Goal: Task Accomplishment & Management: Complete application form

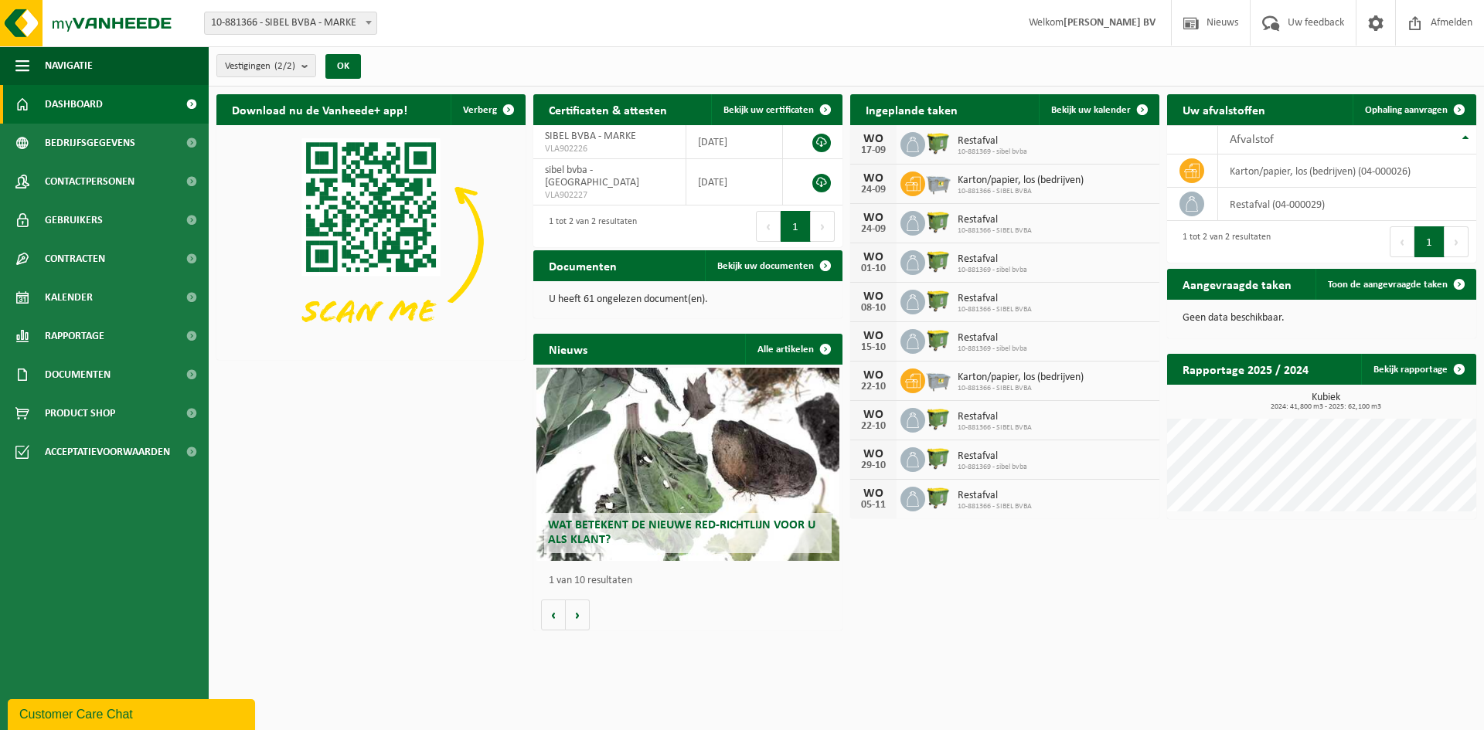
click at [968, 139] on span "Restafval" at bounding box center [992, 141] width 70 height 12
click at [910, 145] on icon at bounding box center [912, 144] width 15 height 15
click at [1140, 109] on span at bounding box center [1142, 109] width 31 height 31
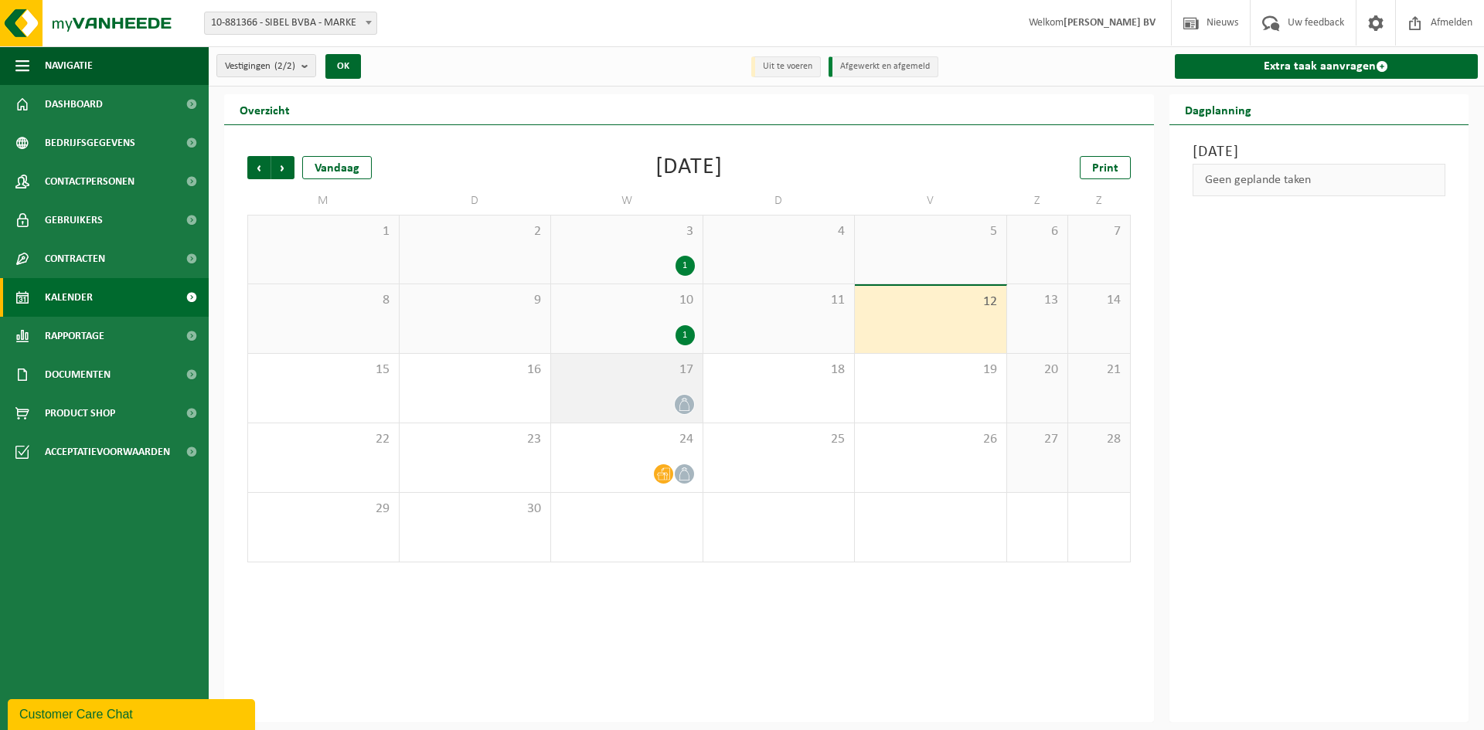
click at [672, 396] on div at bounding box center [627, 404] width 136 height 21
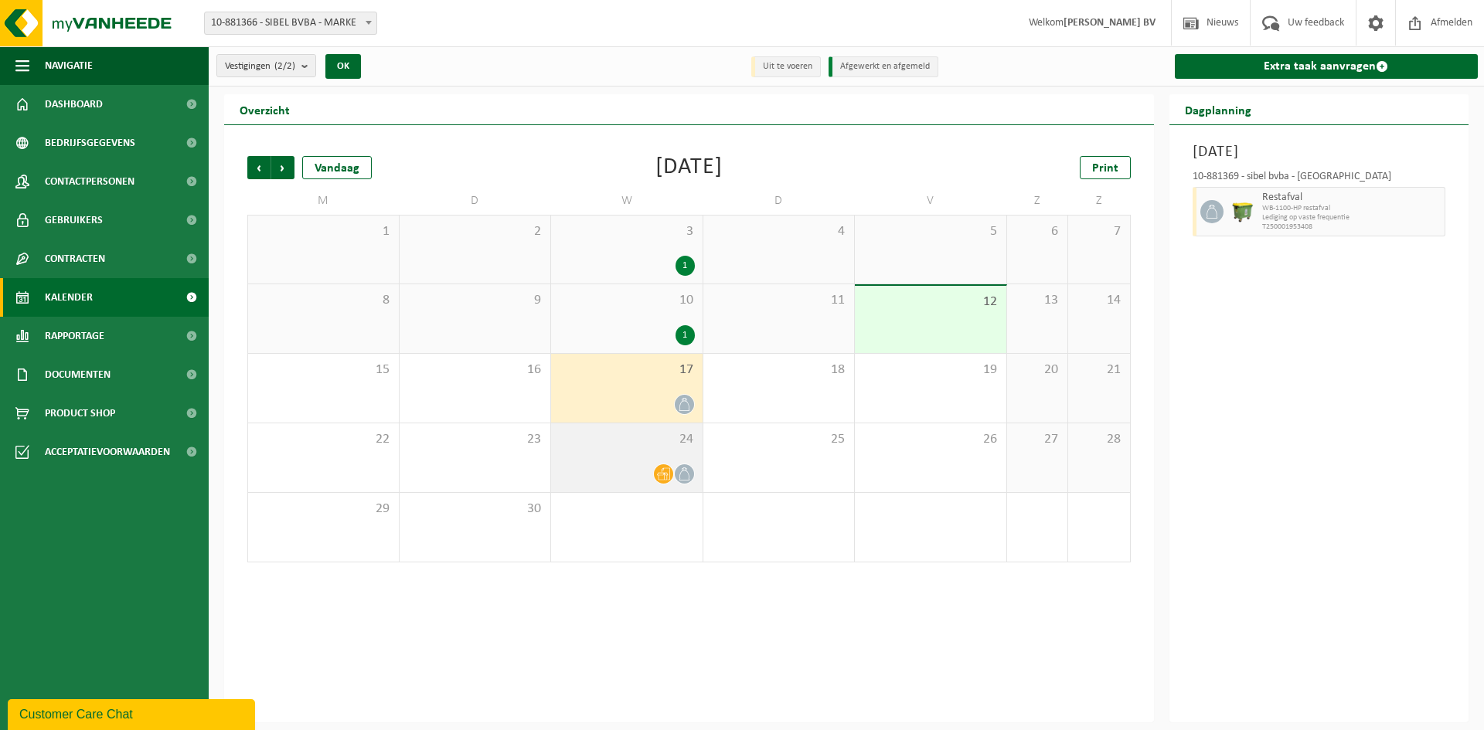
click at [669, 470] on icon at bounding box center [663, 474] width 13 height 12
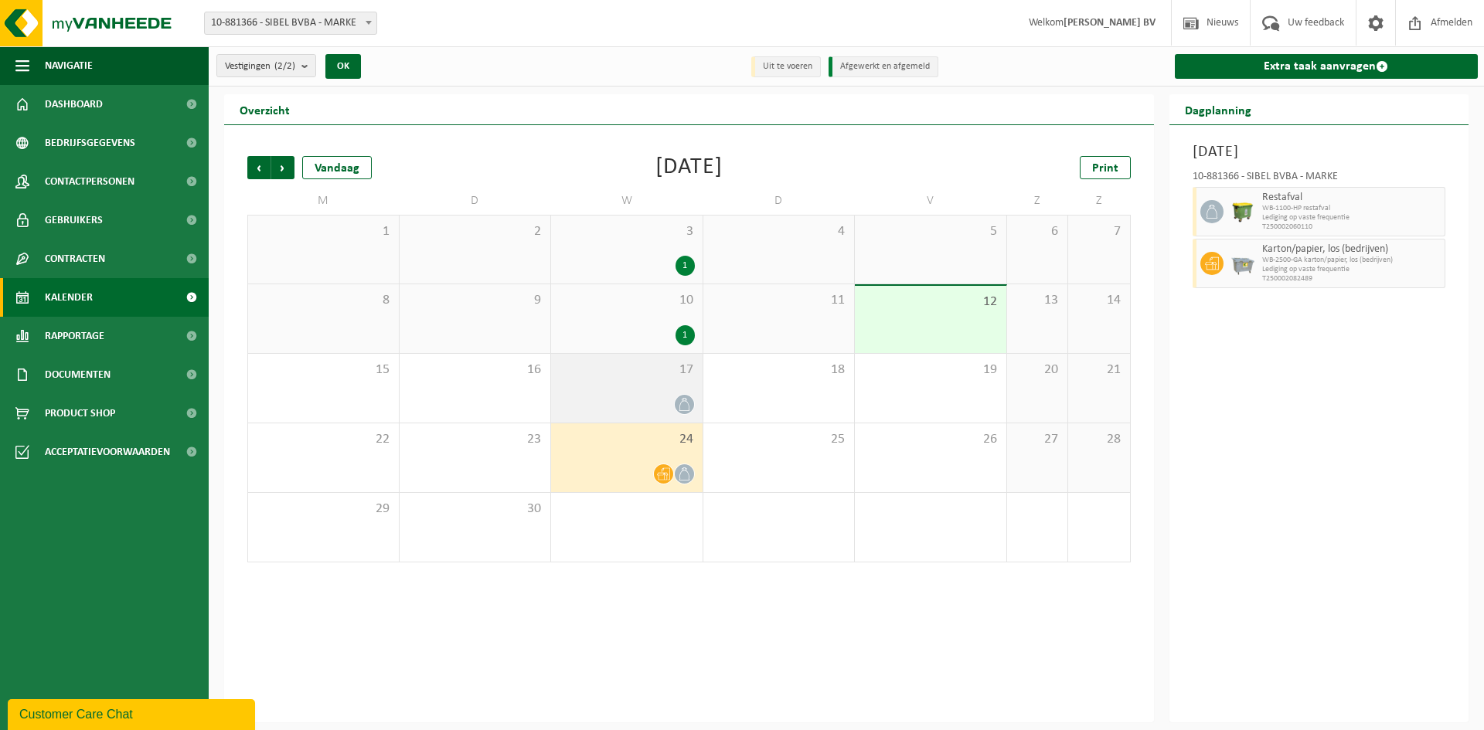
click at [655, 394] on div at bounding box center [627, 404] width 136 height 21
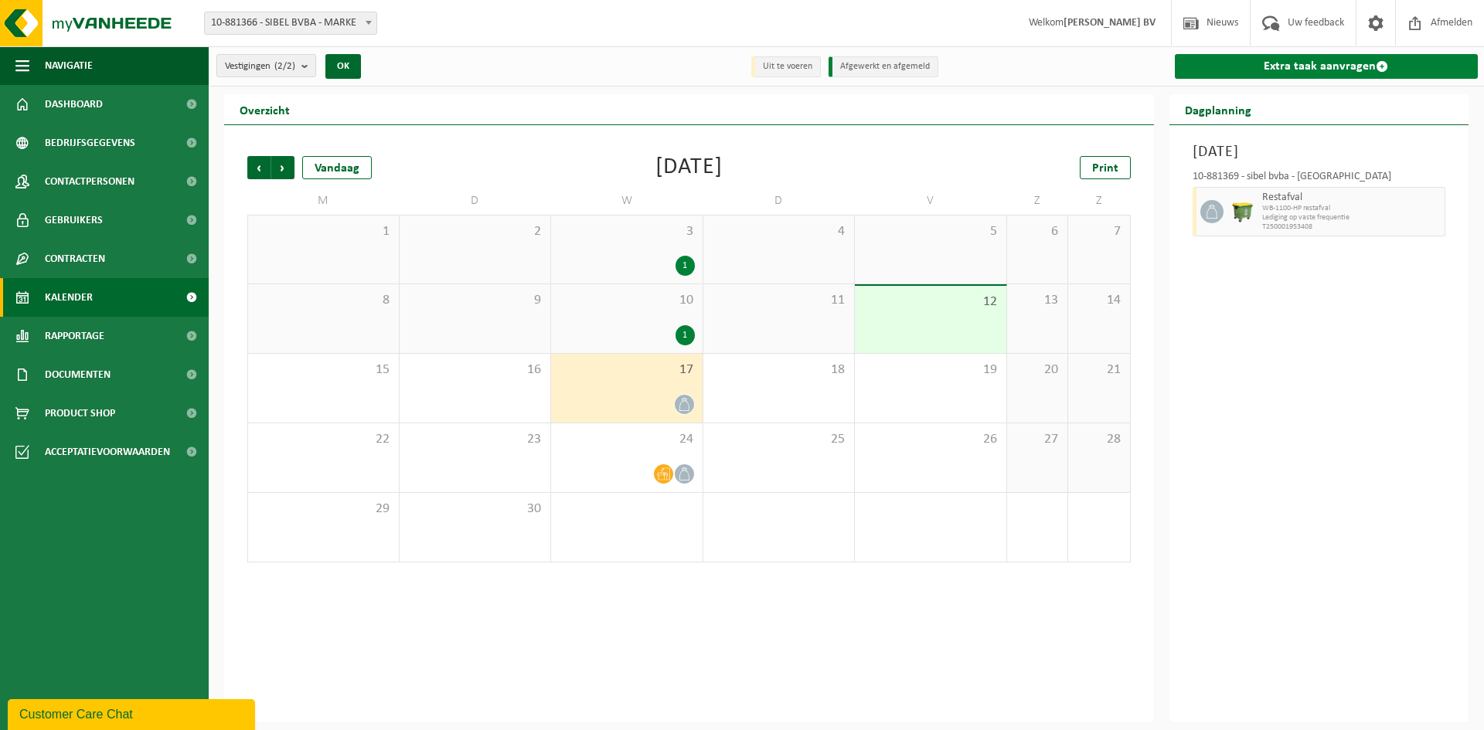
click at [1373, 65] on link "Extra taak aanvragen" at bounding box center [1327, 66] width 304 height 25
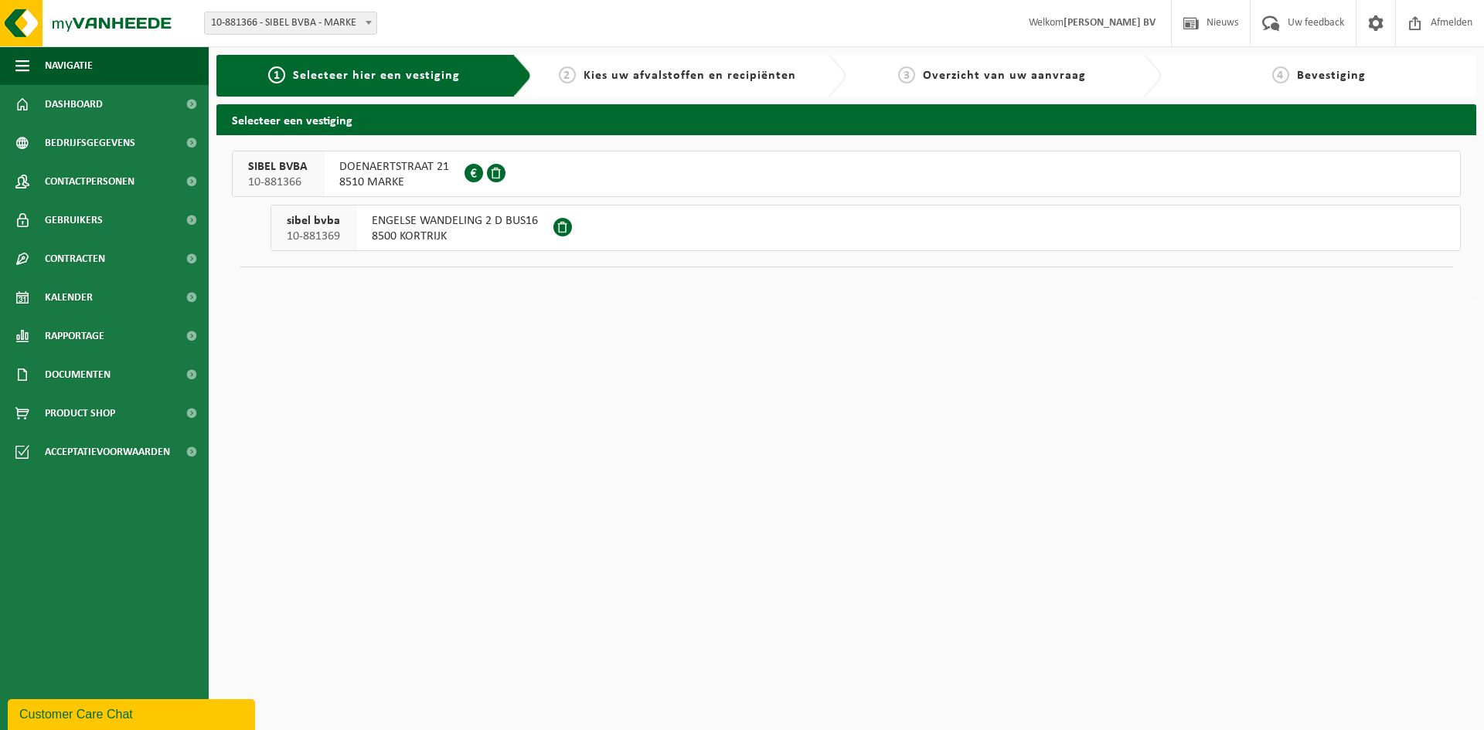
click at [399, 171] on span "DOENAERTSTRAAT 21" at bounding box center [394, 166] width 110 height 15
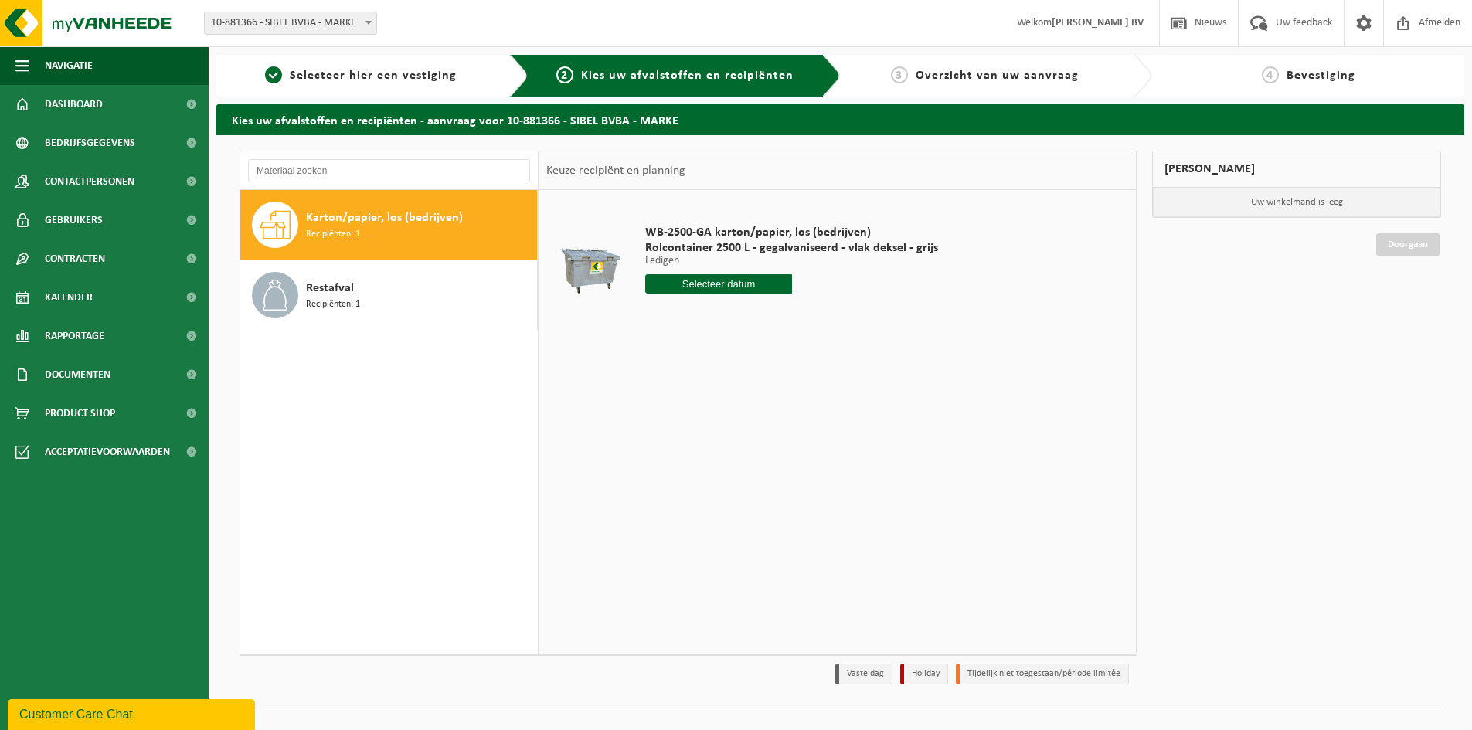
click at [747, 282] on input "text" at bounding box center [718, 283] width 147 height 19
click at [708, 420] on div "17" at bounding box center [714, 421] width 27 height 25
type input "Van 2025-09-17"
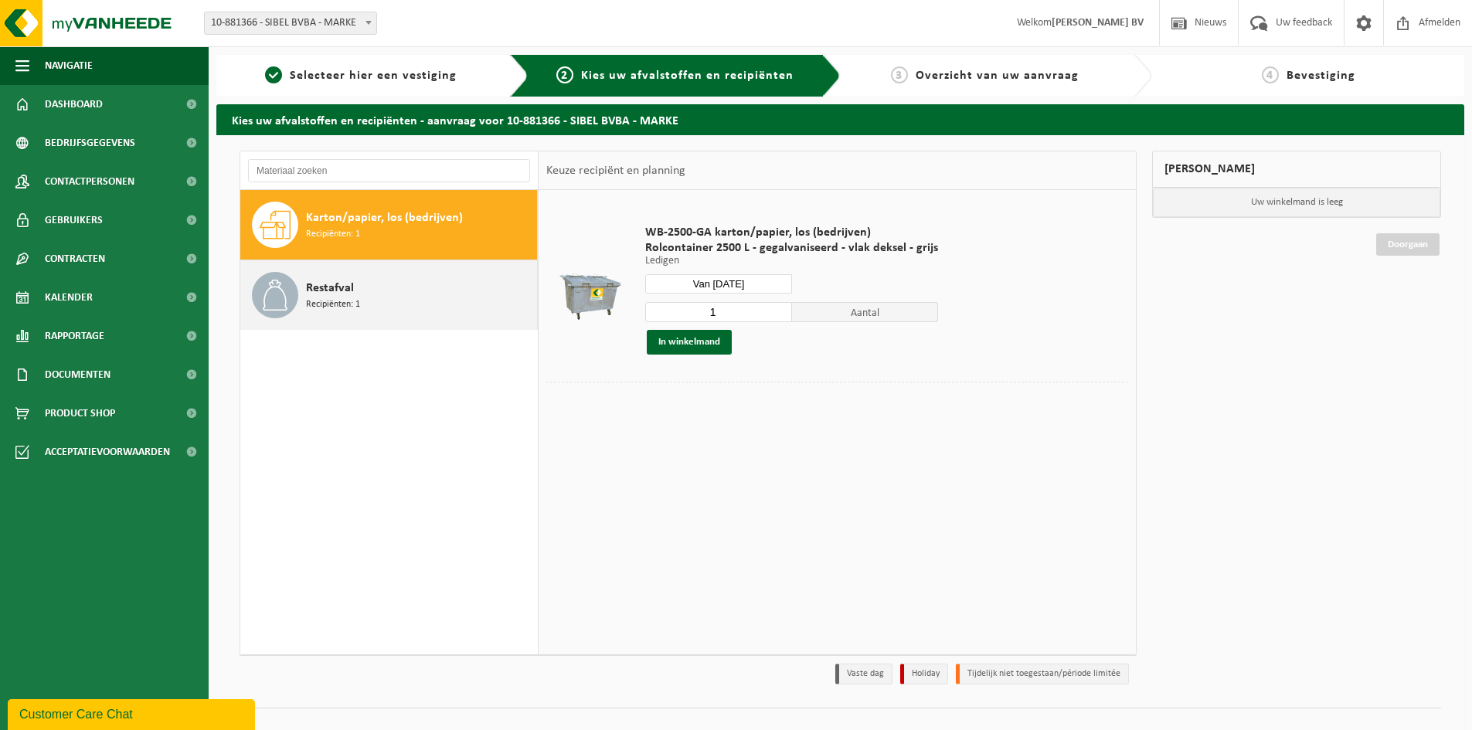
click at [355, 298] on span "Recipiënten: 1" at bounding box center [333, 305] width 54 height 15
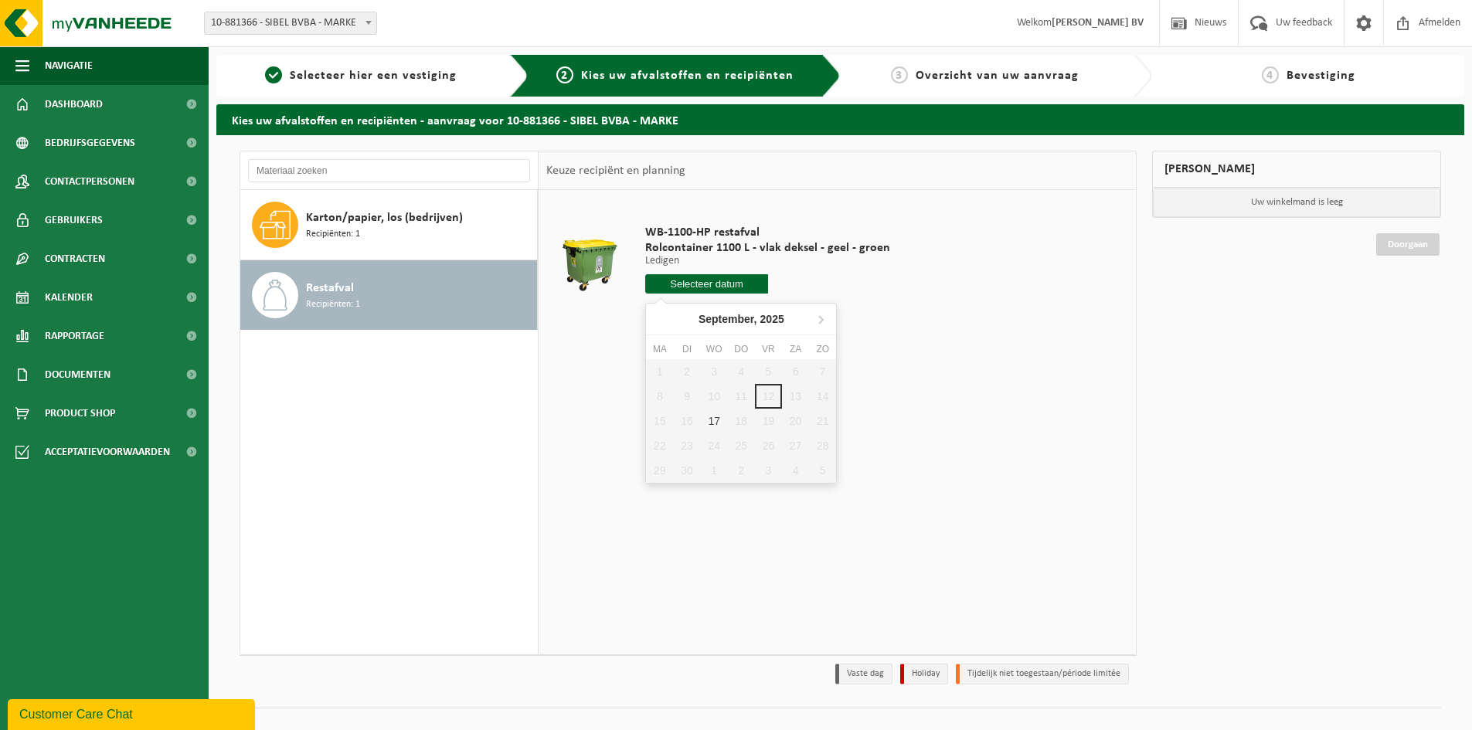
click at [747, 284] on input "text" at bounding box center [706, 283] width 123 height 19
click at [931, 331] on td at bounding box center [837, 332] width 582 height 8
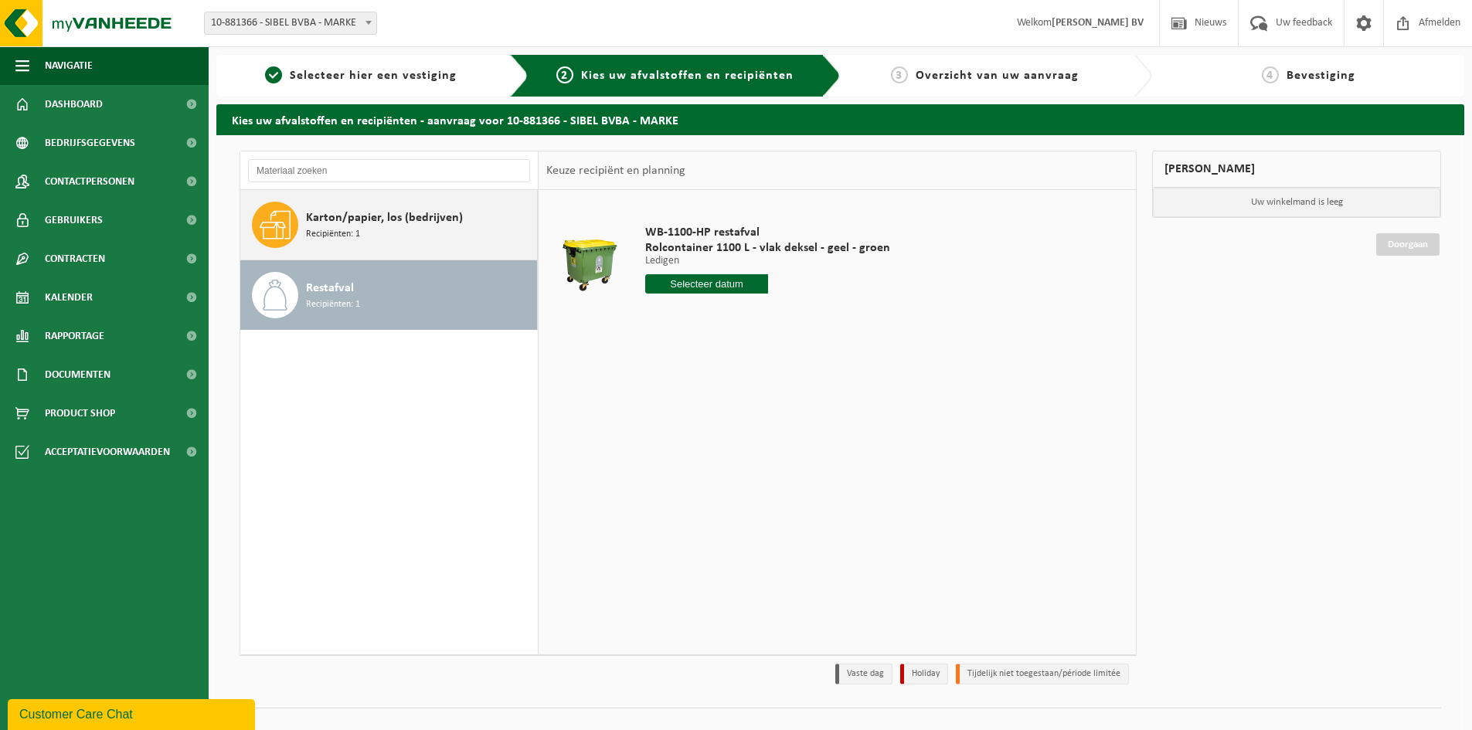
click at [415, 236] on div "Karton/papier, los (bedrijven) Recipiënten: 1" at bounding box center [419, 225] width 227 height 46
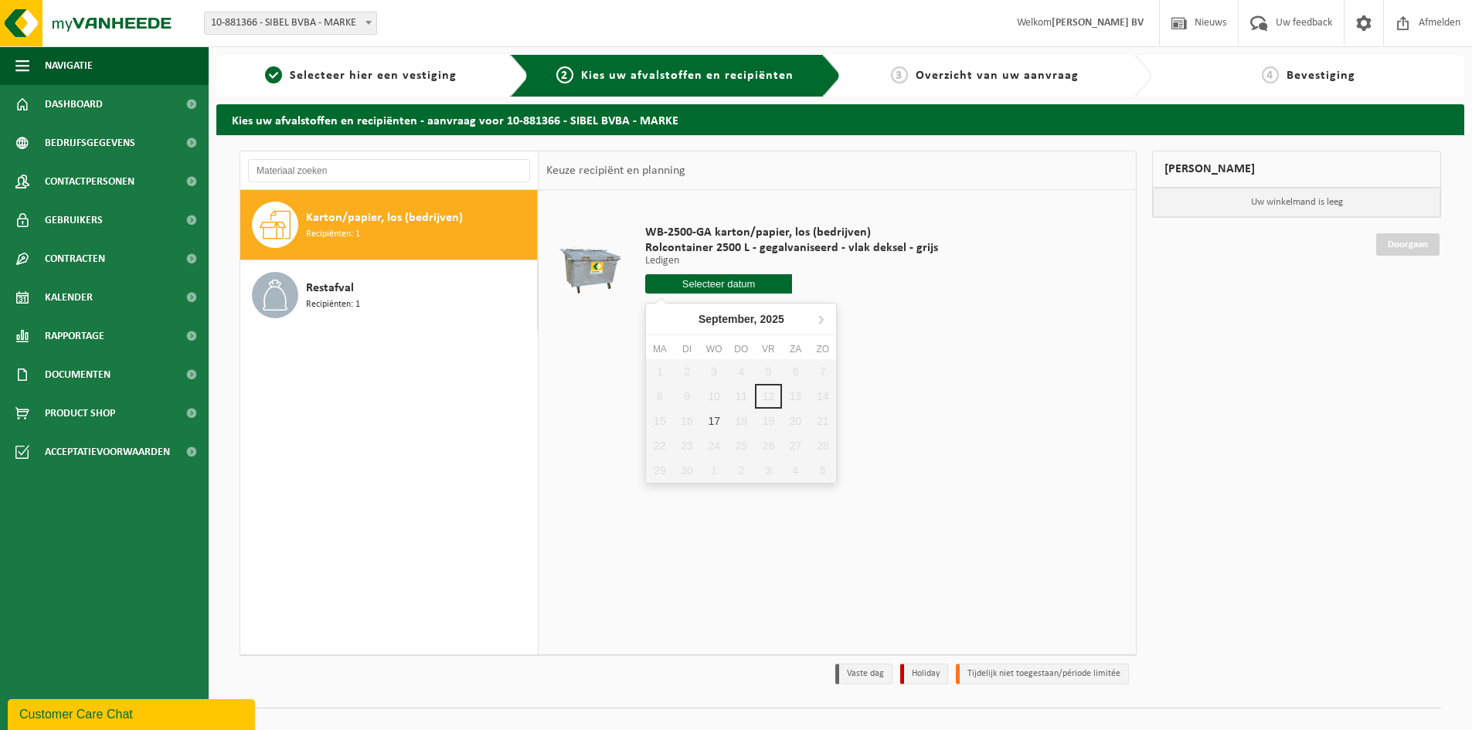
click at [727, 287] on input "text" at bounding box center [718, 283] width 147 height 19
click at [712, 413] on div "17" at bounding box center [714, 421] width 27 height 25
type input "Van 2025-09-17"
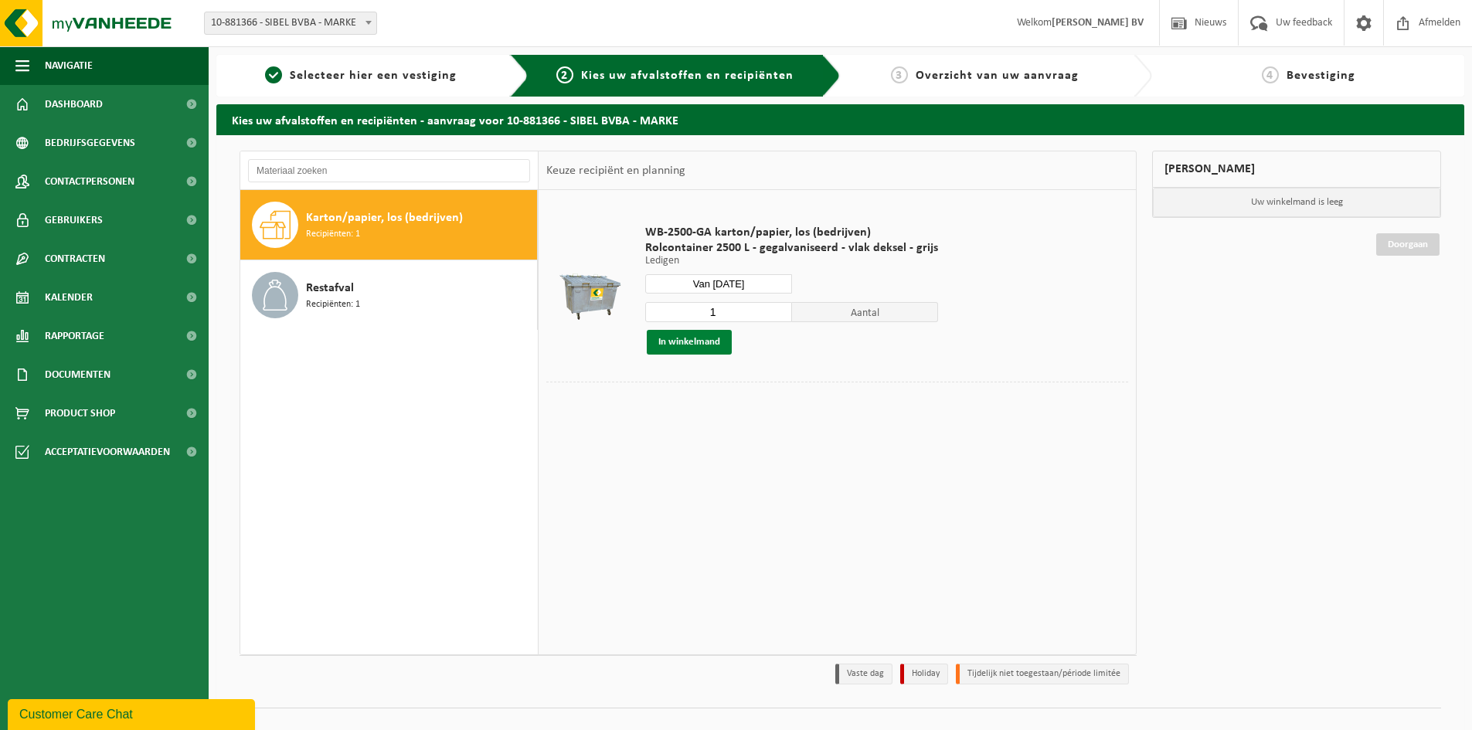
click at [696, 348] on button "In winkelmand" at bounding box center [689, 342] width 85 height 25
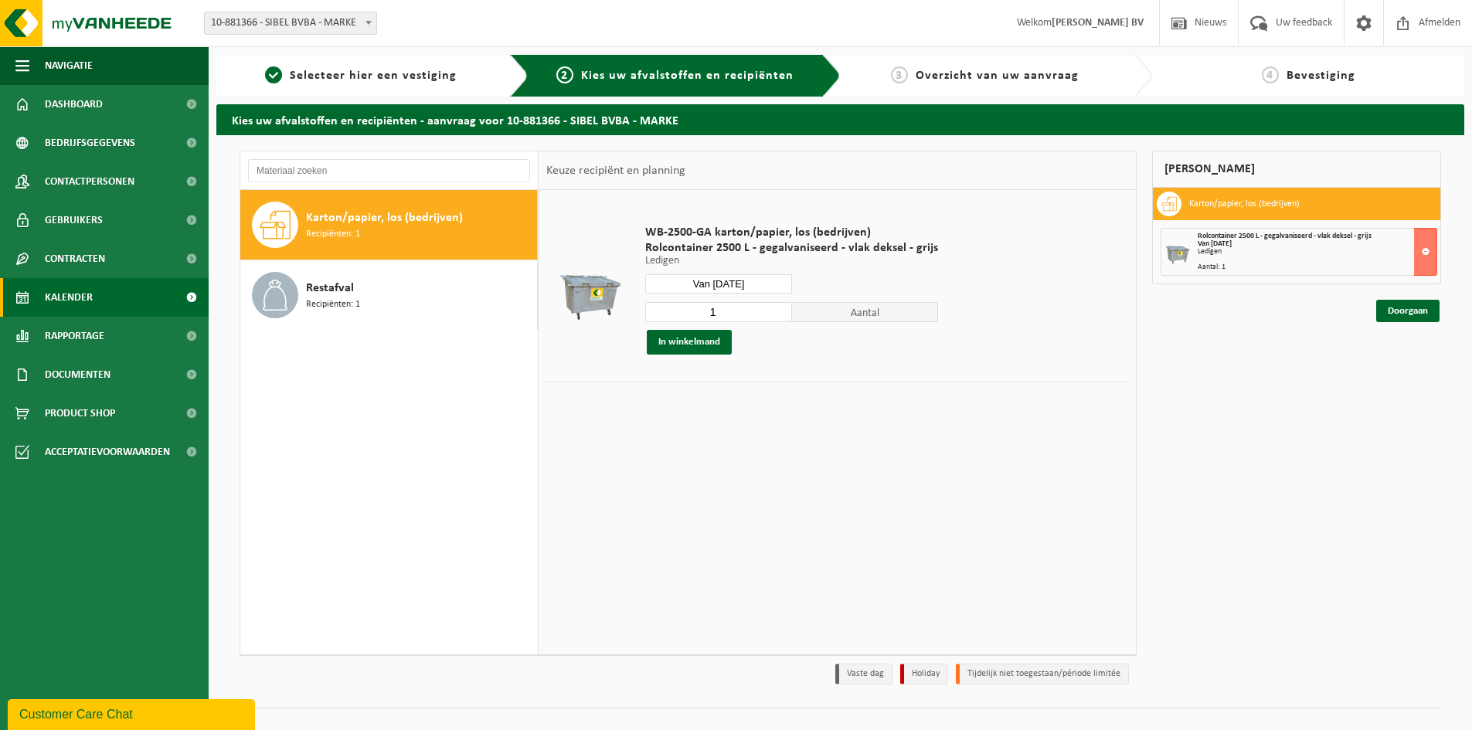
click at [102, 304] on link "Kalender" at bounding box center [104, 297] width 209 height 39
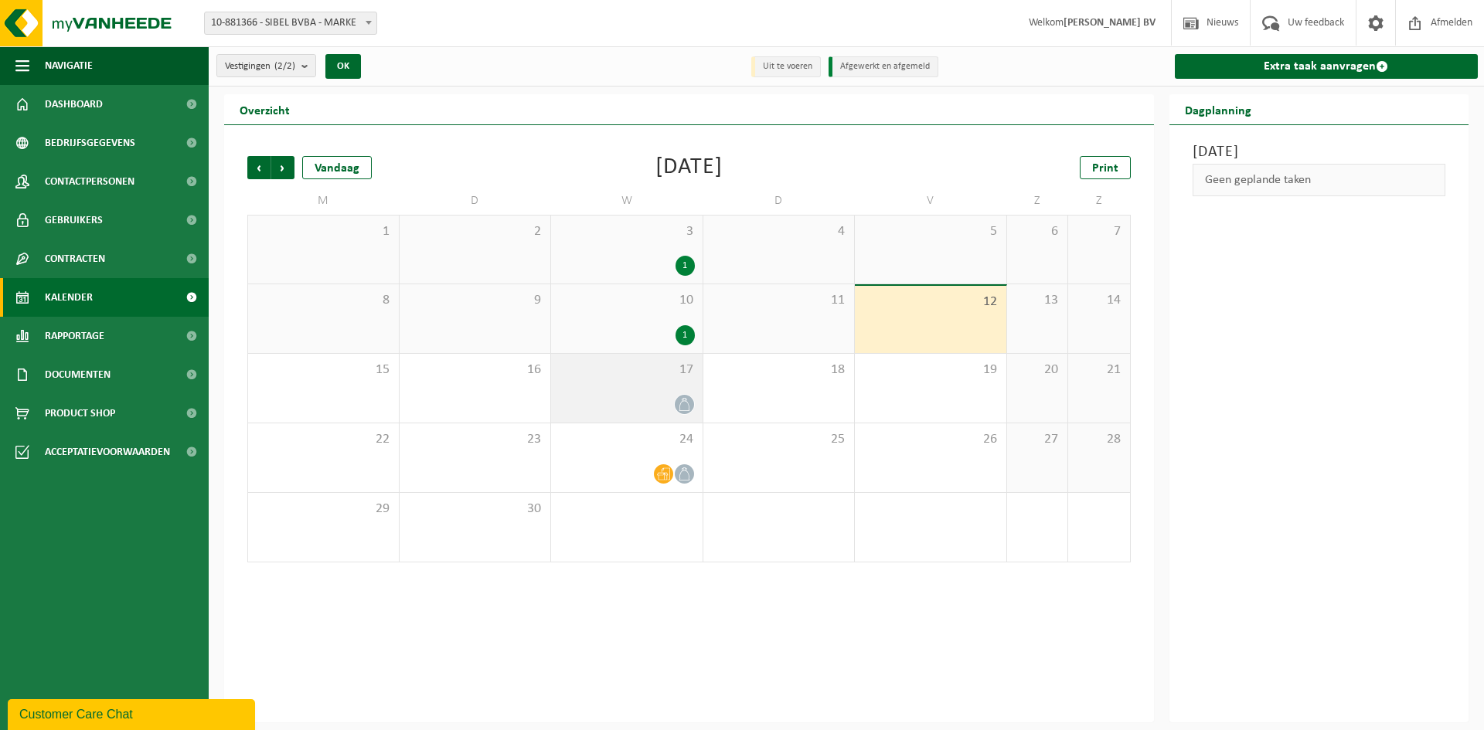
click at [655, 410] on div at bounding box center [627, 404] width 136 height 21
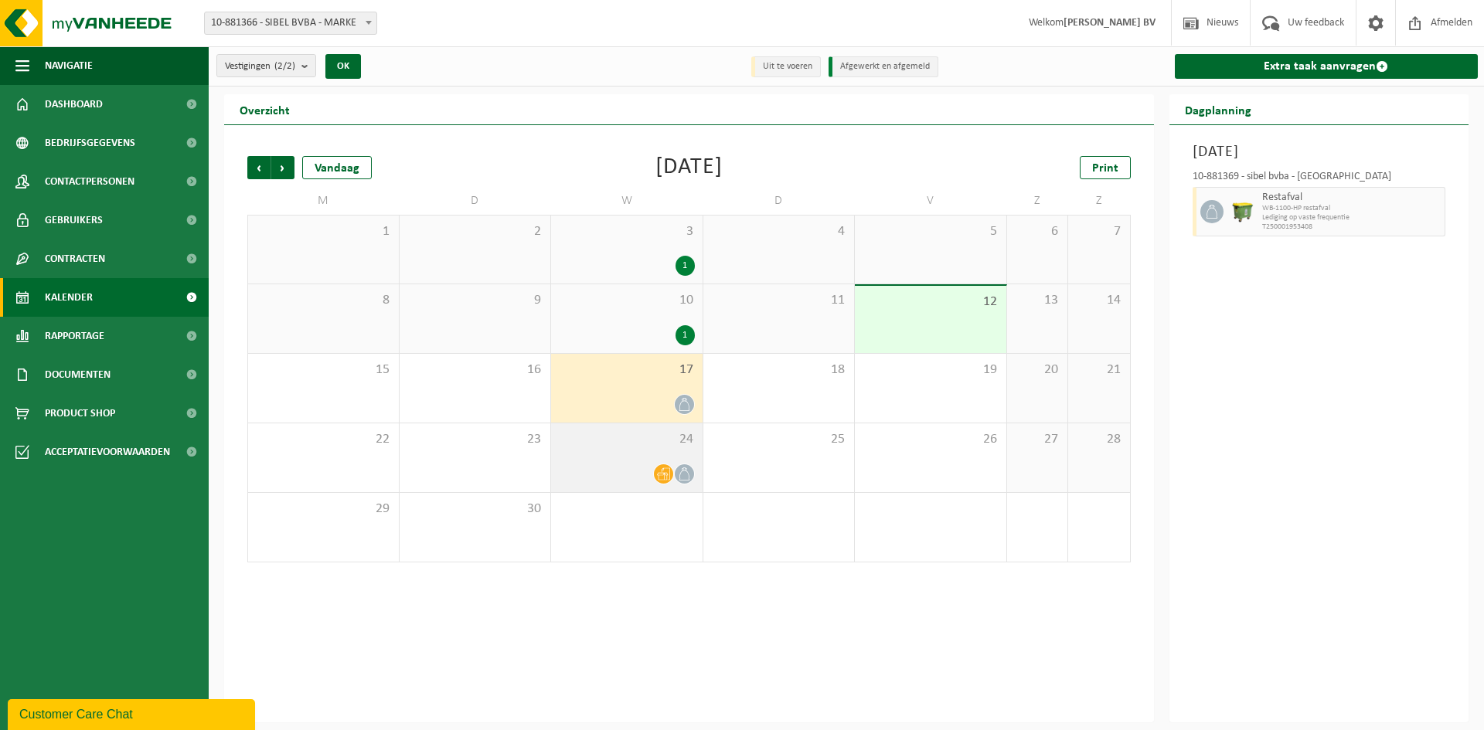
click at [600, 464] on div at bounding box center [627, 474] width 136 height 21
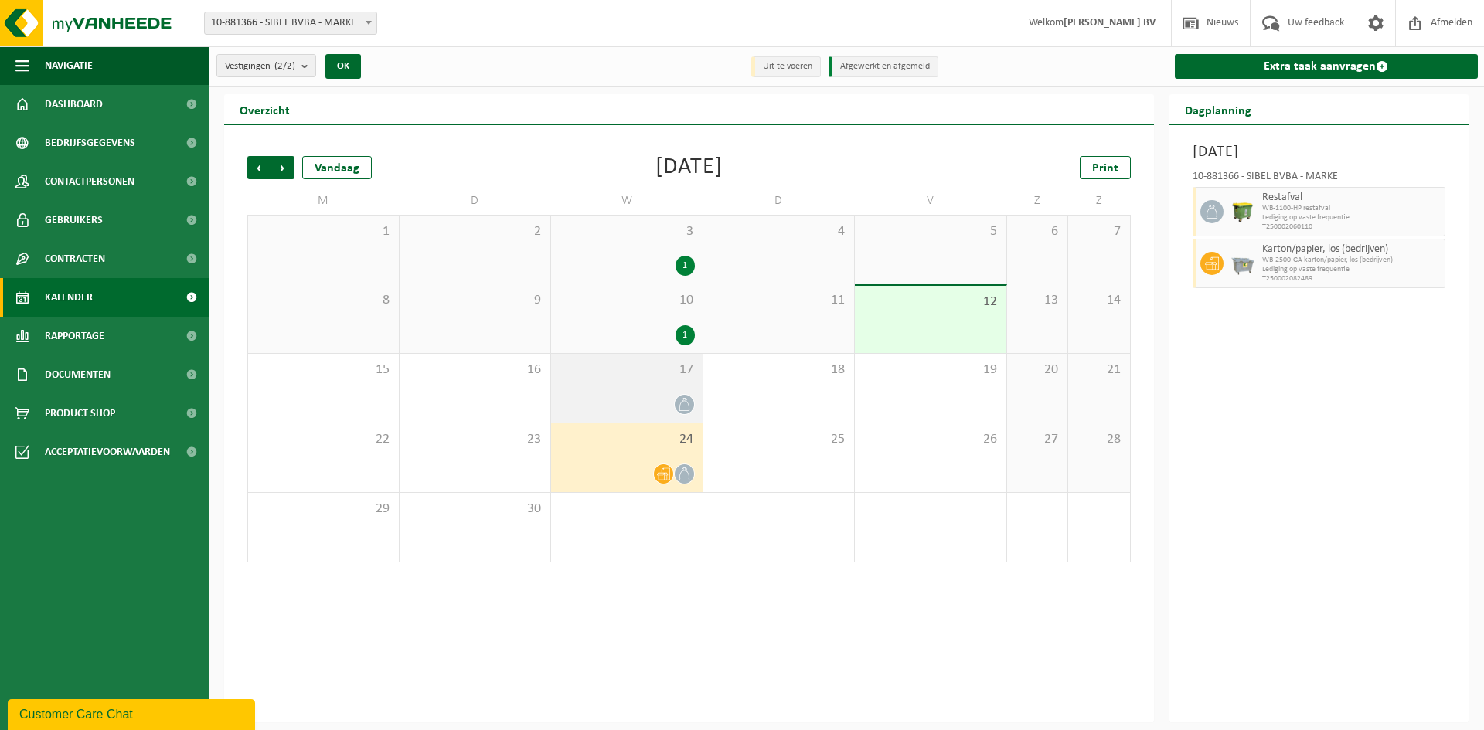
click at [611, 403] on div at bounding box center [627, 404] width 136 height 21
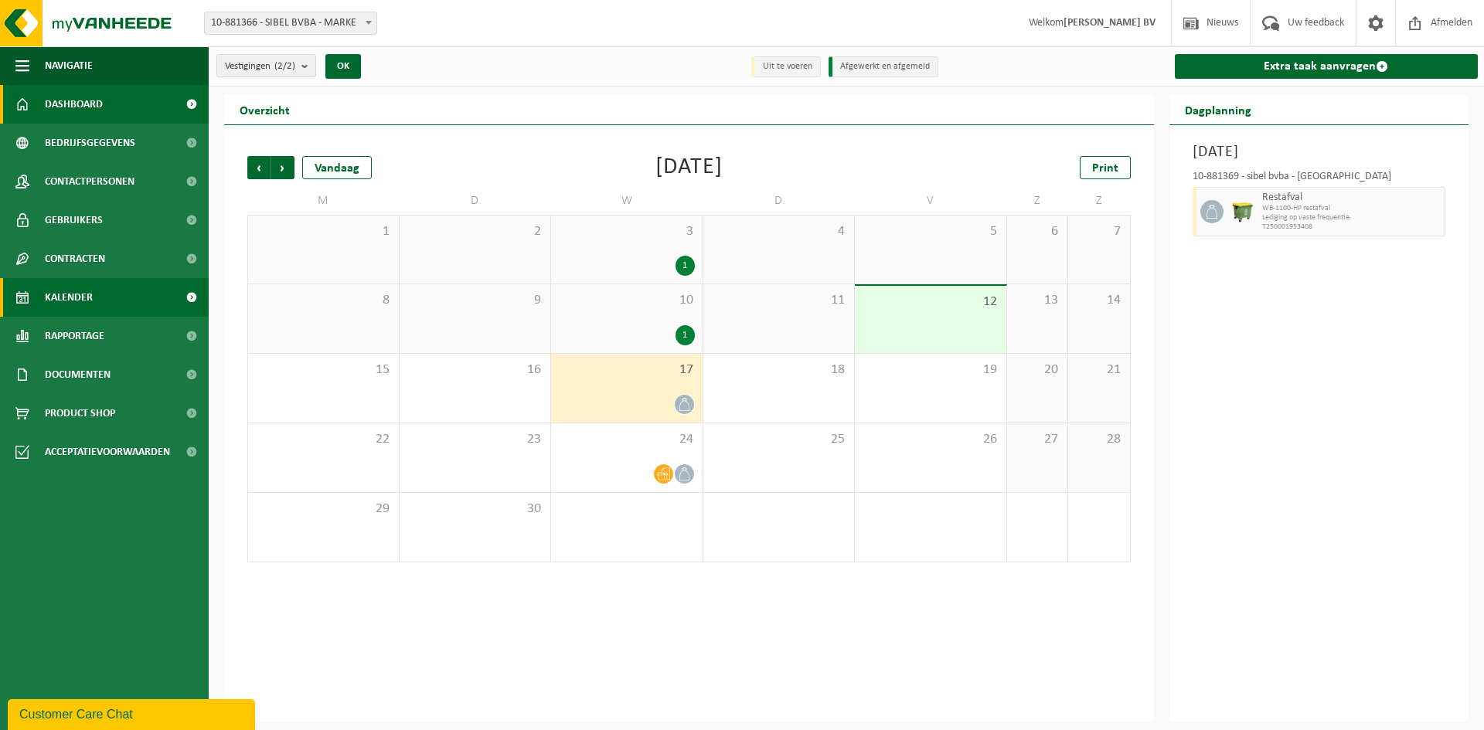
click at [79, 104] on span "Dashboard" at bounding box center [74, 104] width 58 height 39
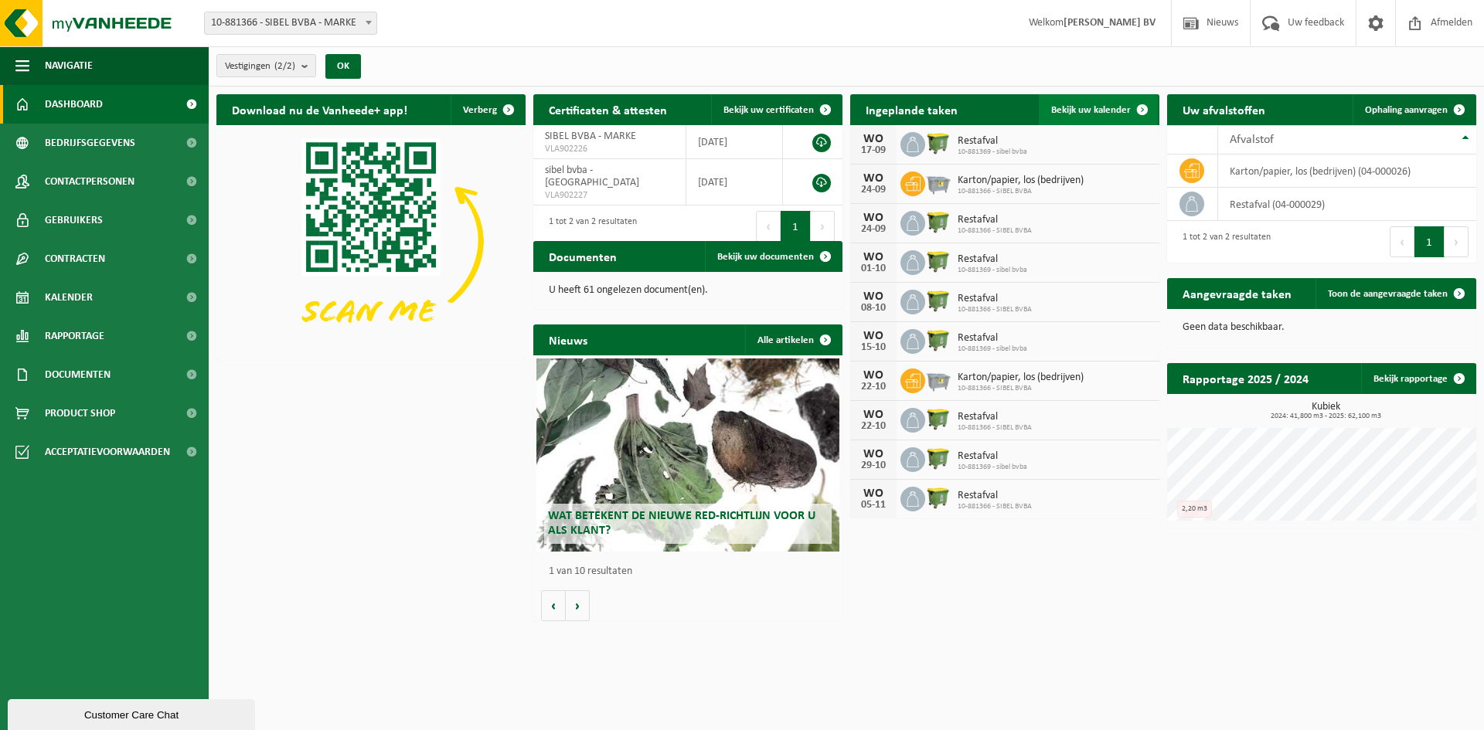
click at [1144, 107] on span at bounding box center [1142, 109] width 31 height 31
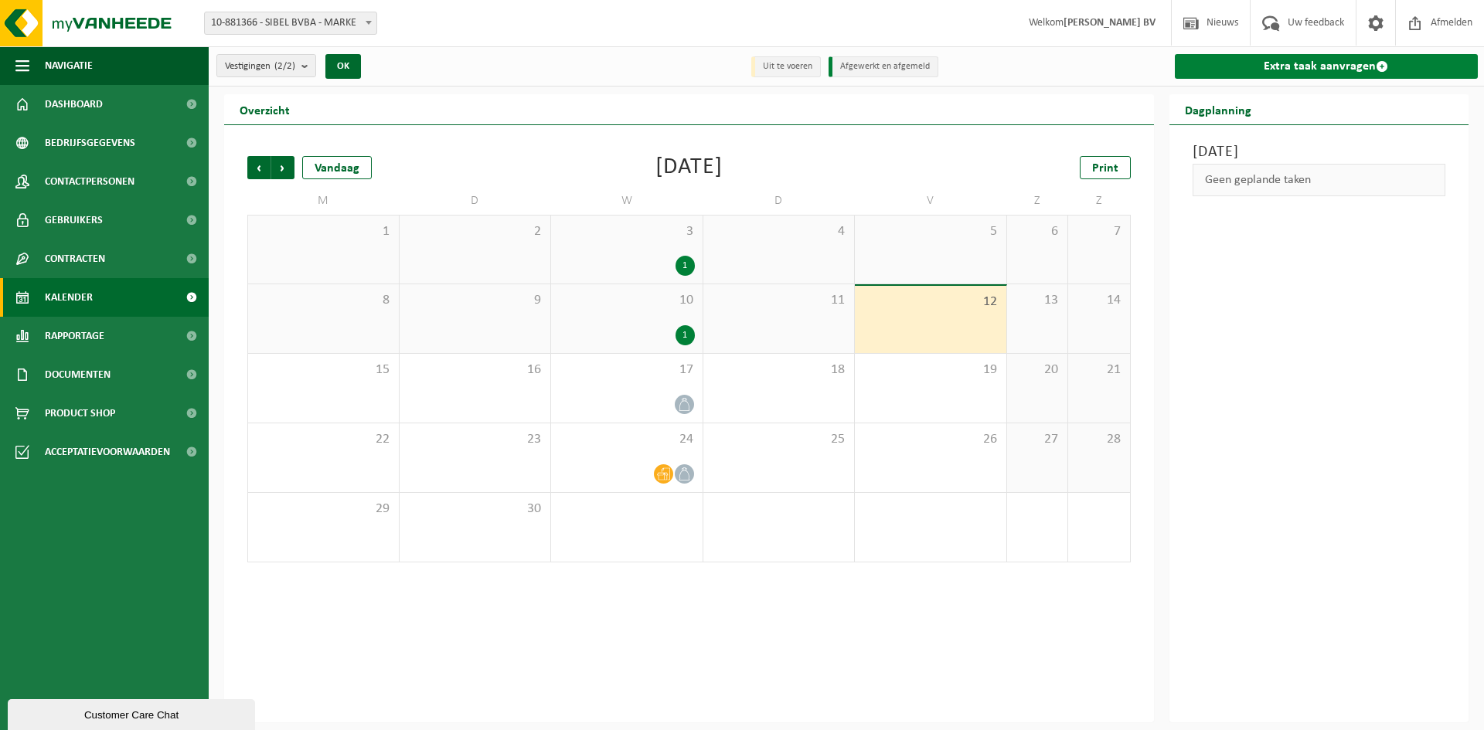
click at [1388, 70] on link "Extra taak aanvragen" at bounding box center [1327, 66] width 304 height 25
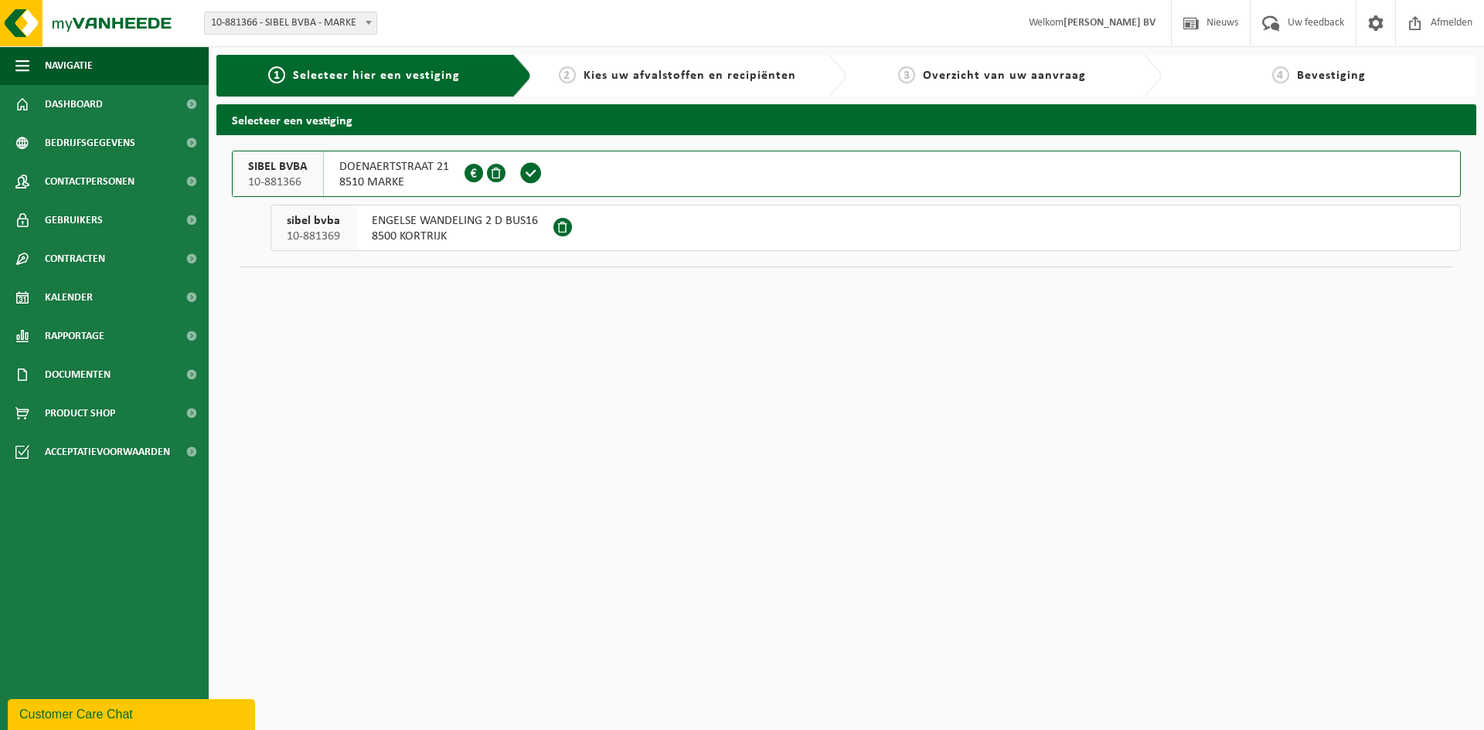
click at [384, 179] on span "8510 MARKE" at bounding box center [394, 182] width 110 height 15
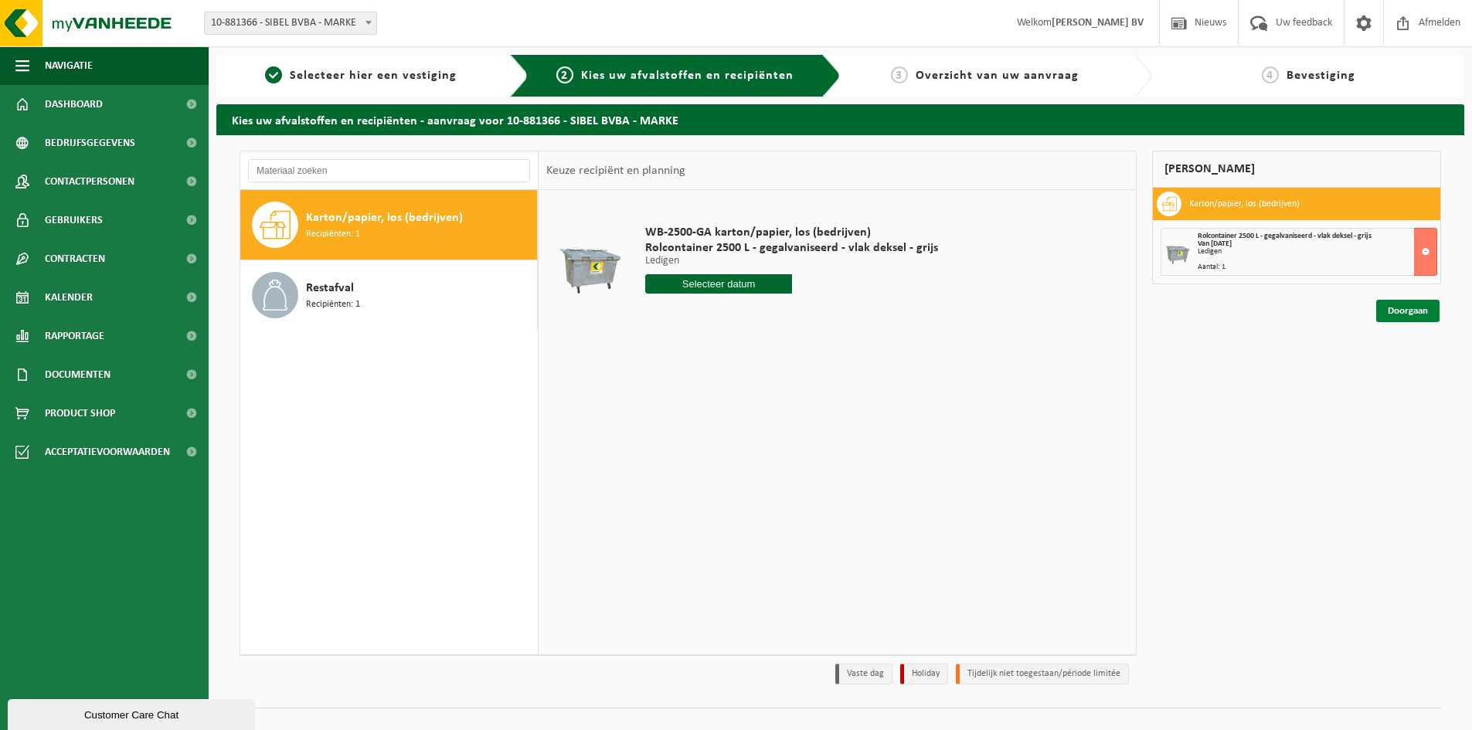
click at [1406, 310] on link "Doorgaan" at bounding box center [1407, 311] width 63 height 22
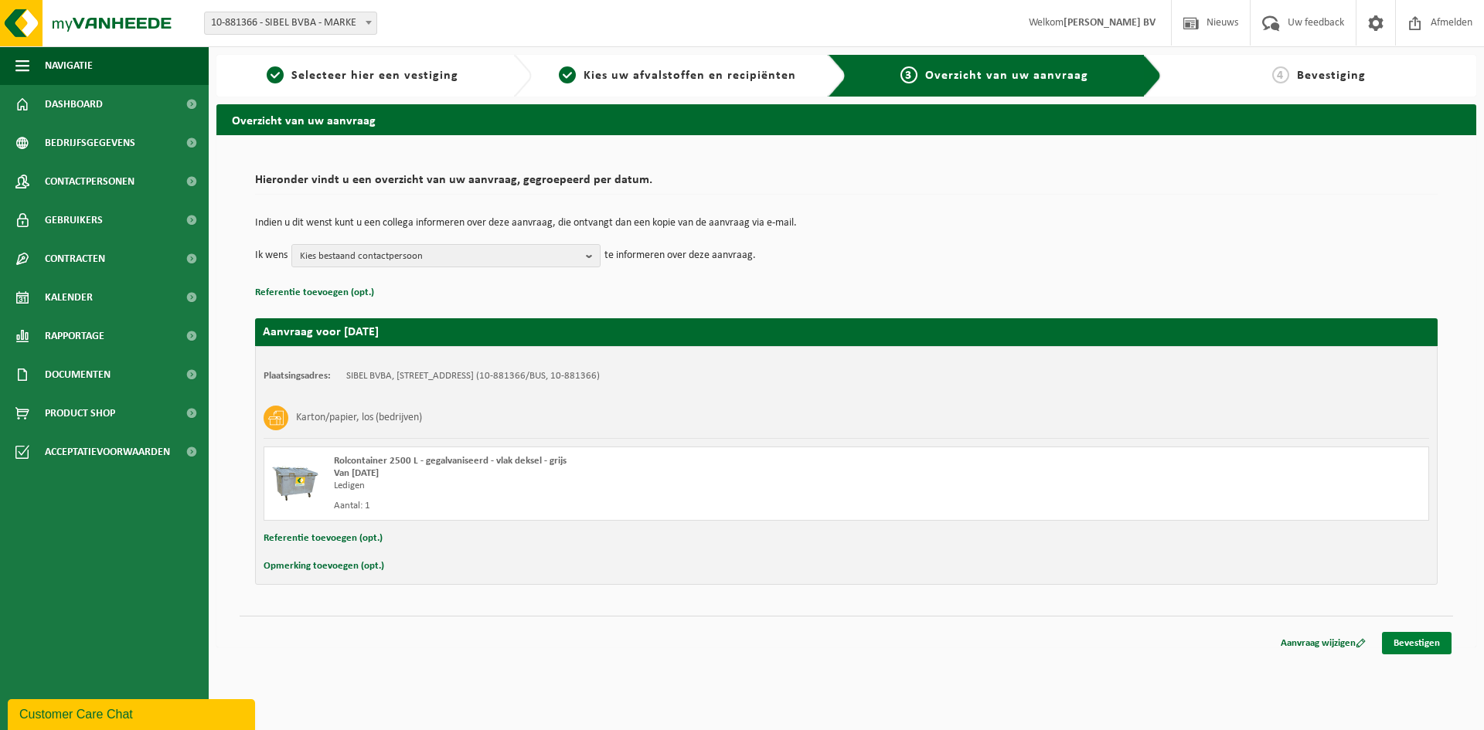
click at [1420, 644] on link "Bevestigen" at bounding box center [1417, 643] width 70 height 22
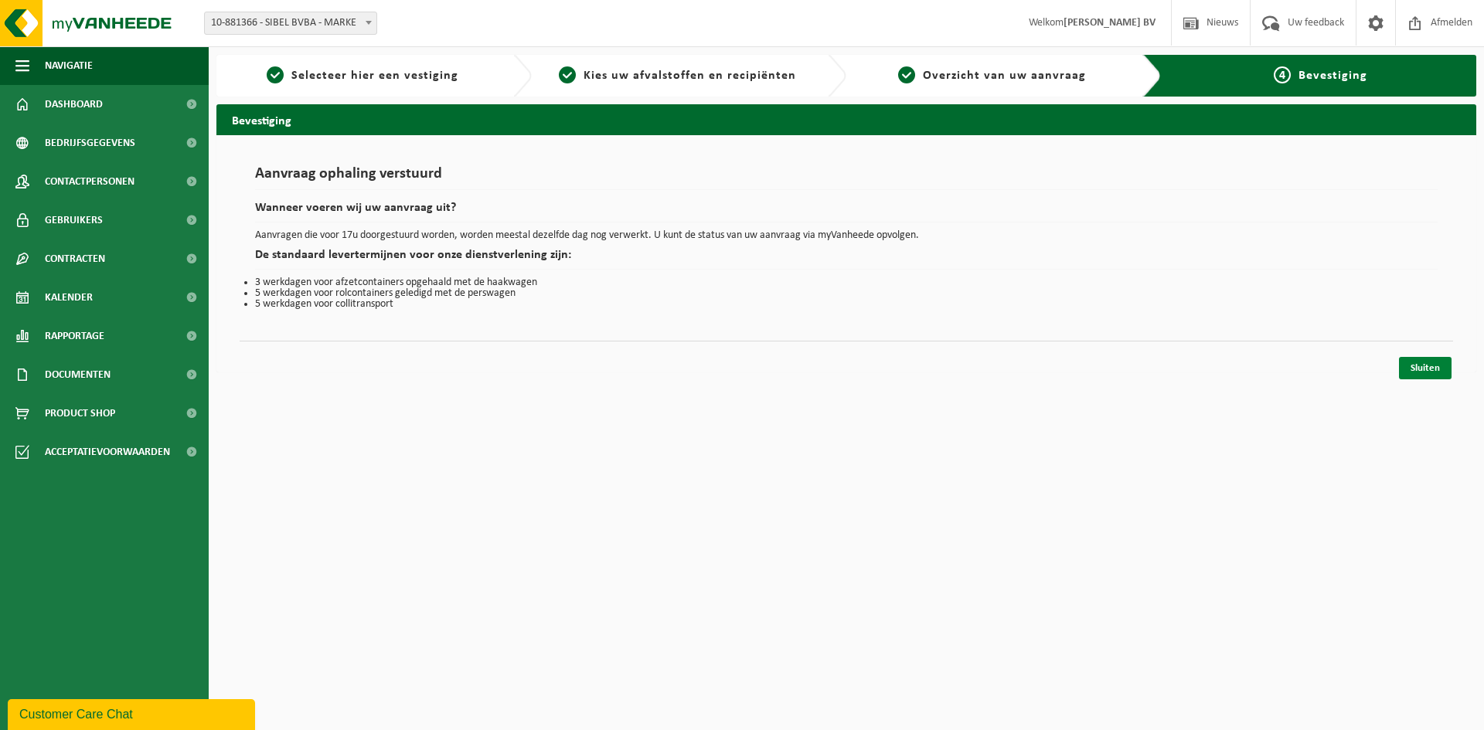
click at [1426, 371] on link "Sluiten" at bounding box center [1425, 368] width 53 height 22
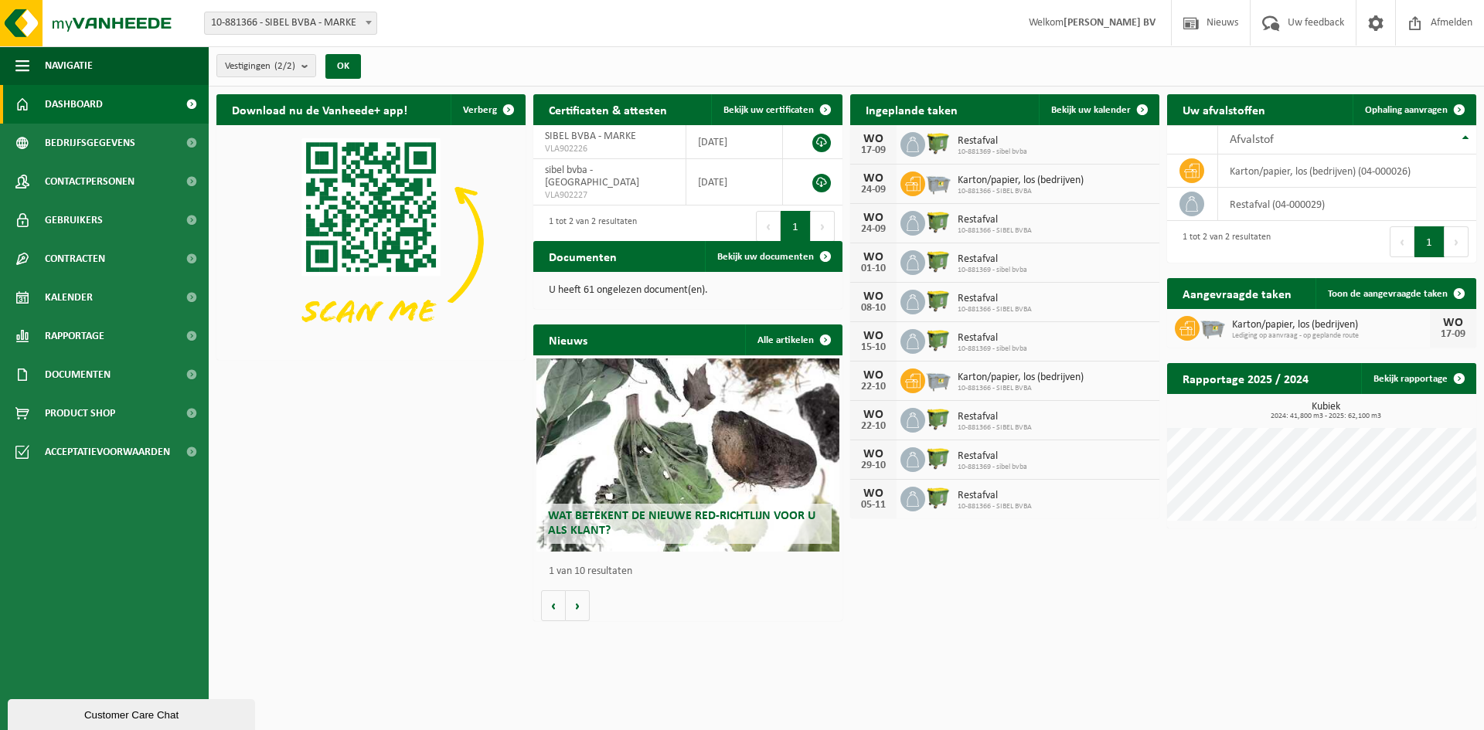
click at [939, 144] on img at bounding box center [938, 143] width 26 height 26
click at [937, 144] on img at bounding box center [938, 143] width 26 height 26
click at [1141, 109] on span at bounding box center [1142, 109] width 31 height 31
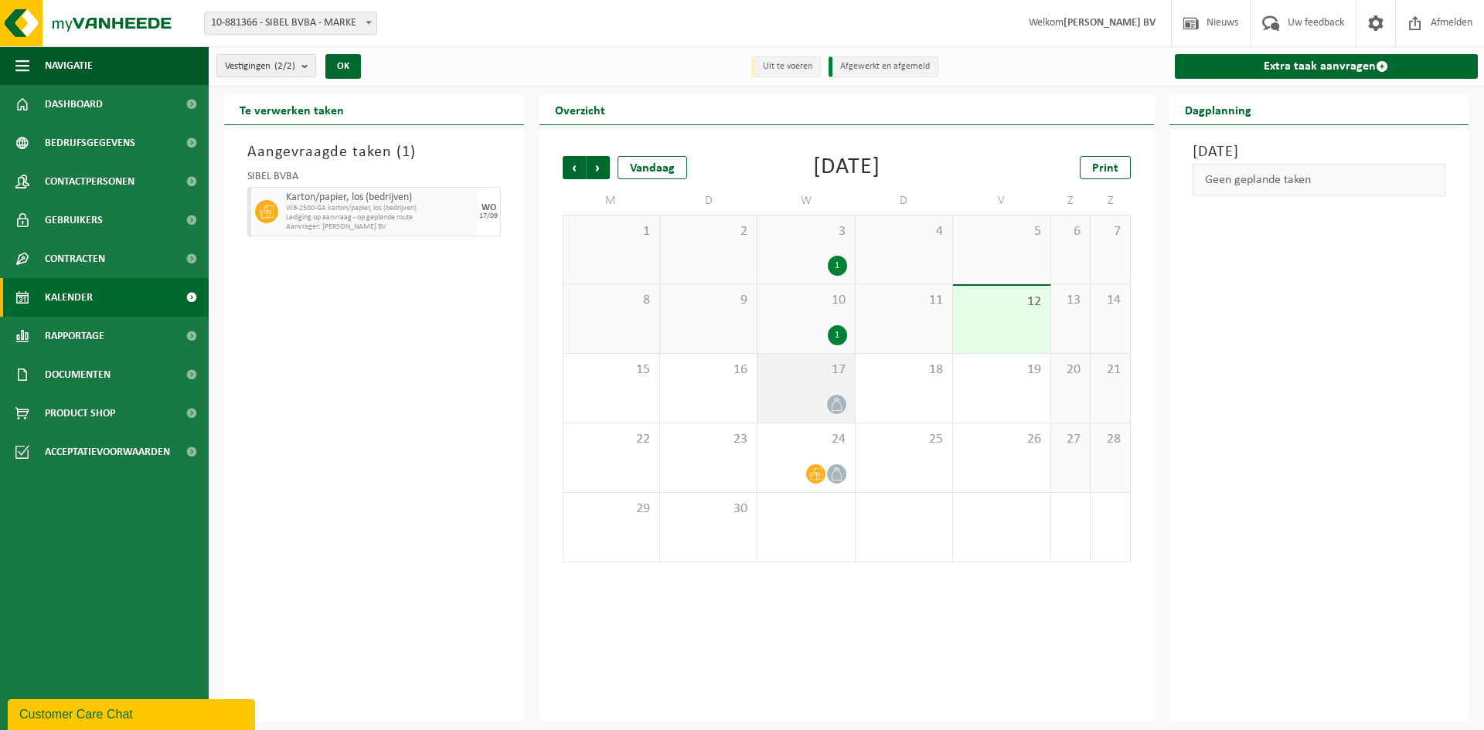
click at [837, 410] on span at bounding box center [836, 404] width 19 height 19
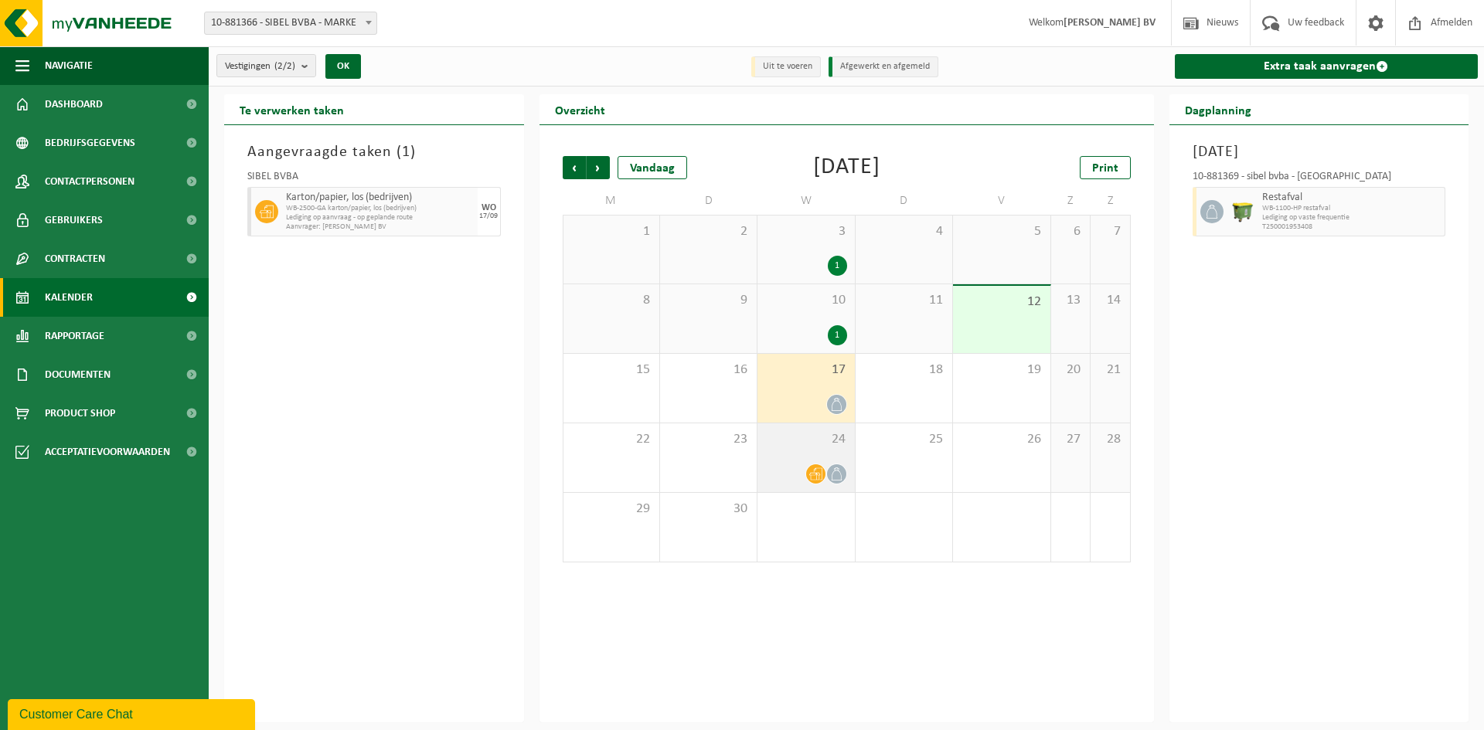
click at [834, 470] on icon at bounding box center [836, 474] width 13 height 13
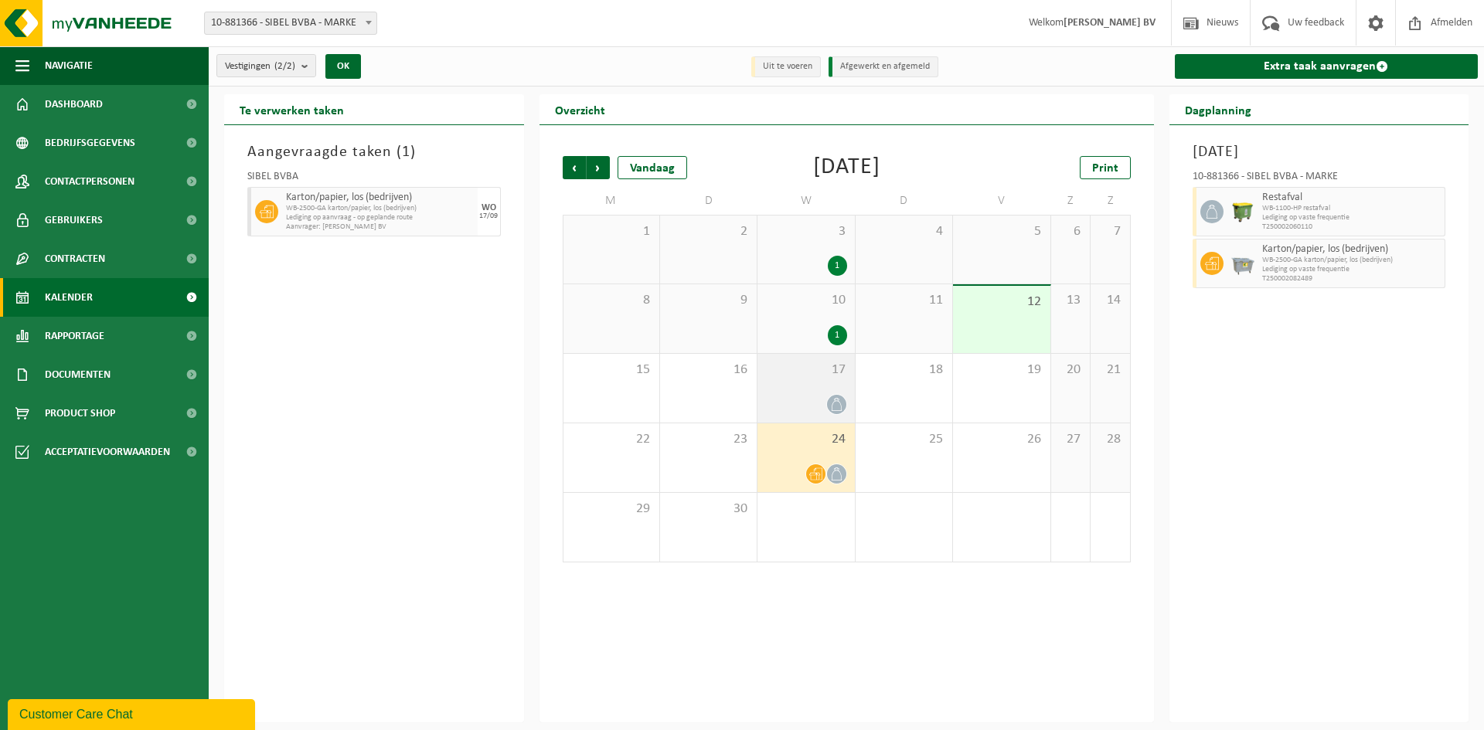
click at [824, 391] on div "17" at bounding box center [805, 388] width 97 height 69
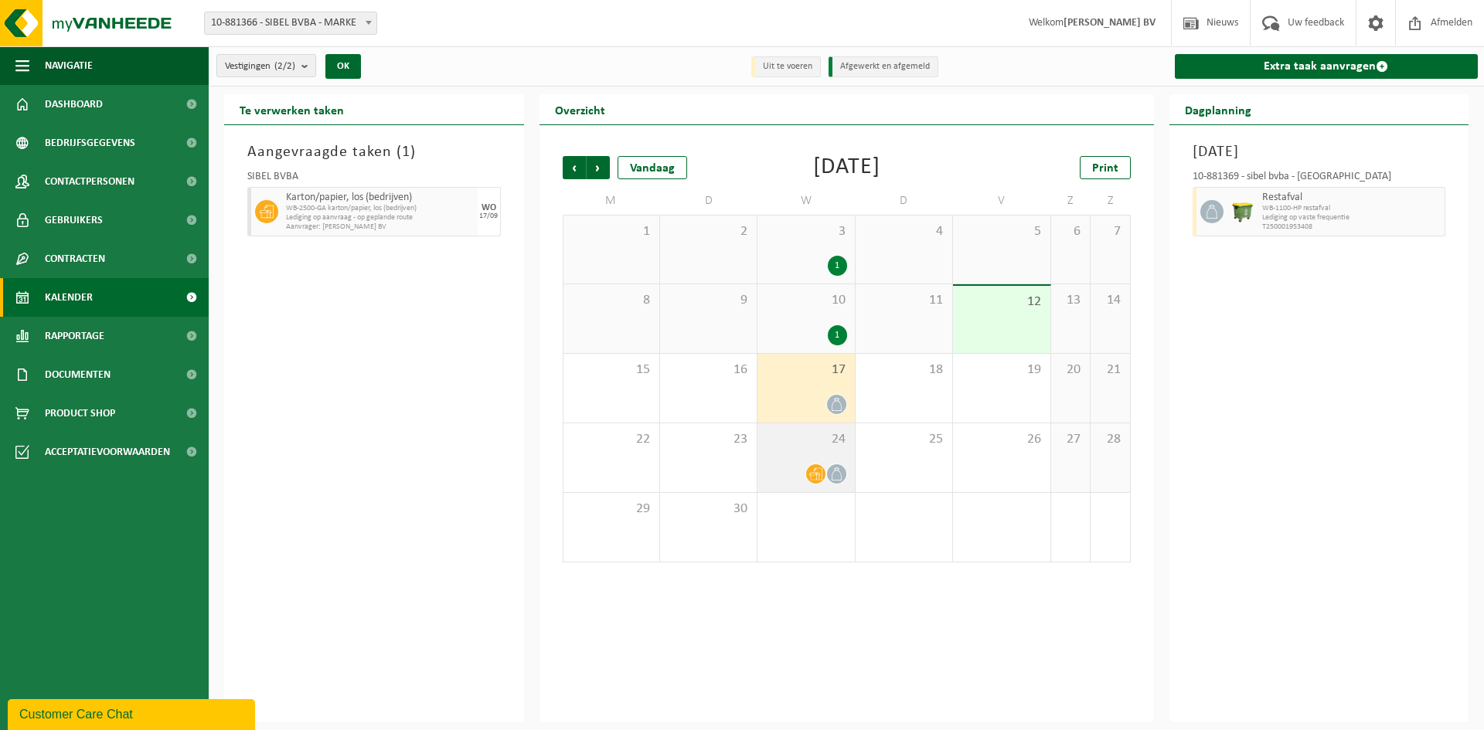
click at [846, 467] on div at bounding box center [805, 474] width 81 height 21
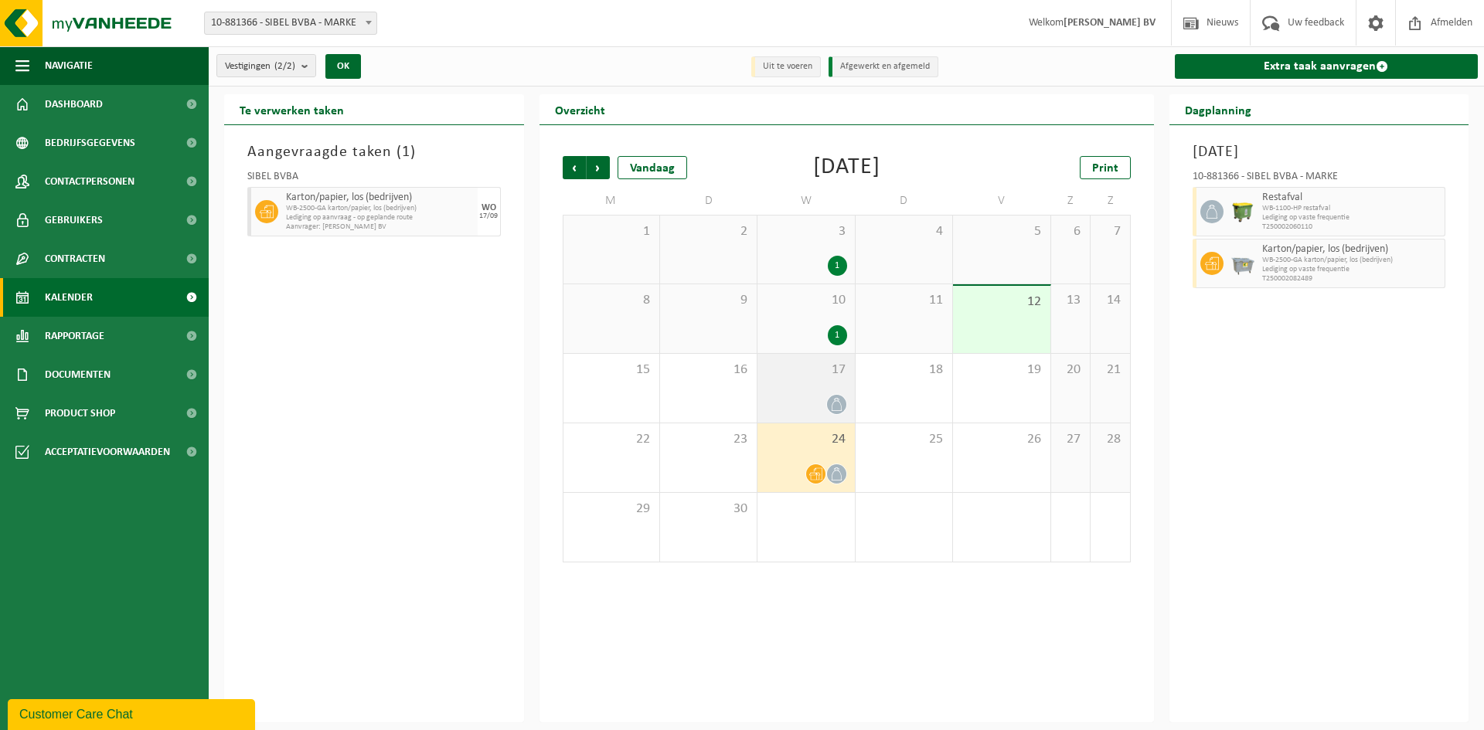
click at [841, 401] on icon at bounding box center [836, 404] width 13 height 13
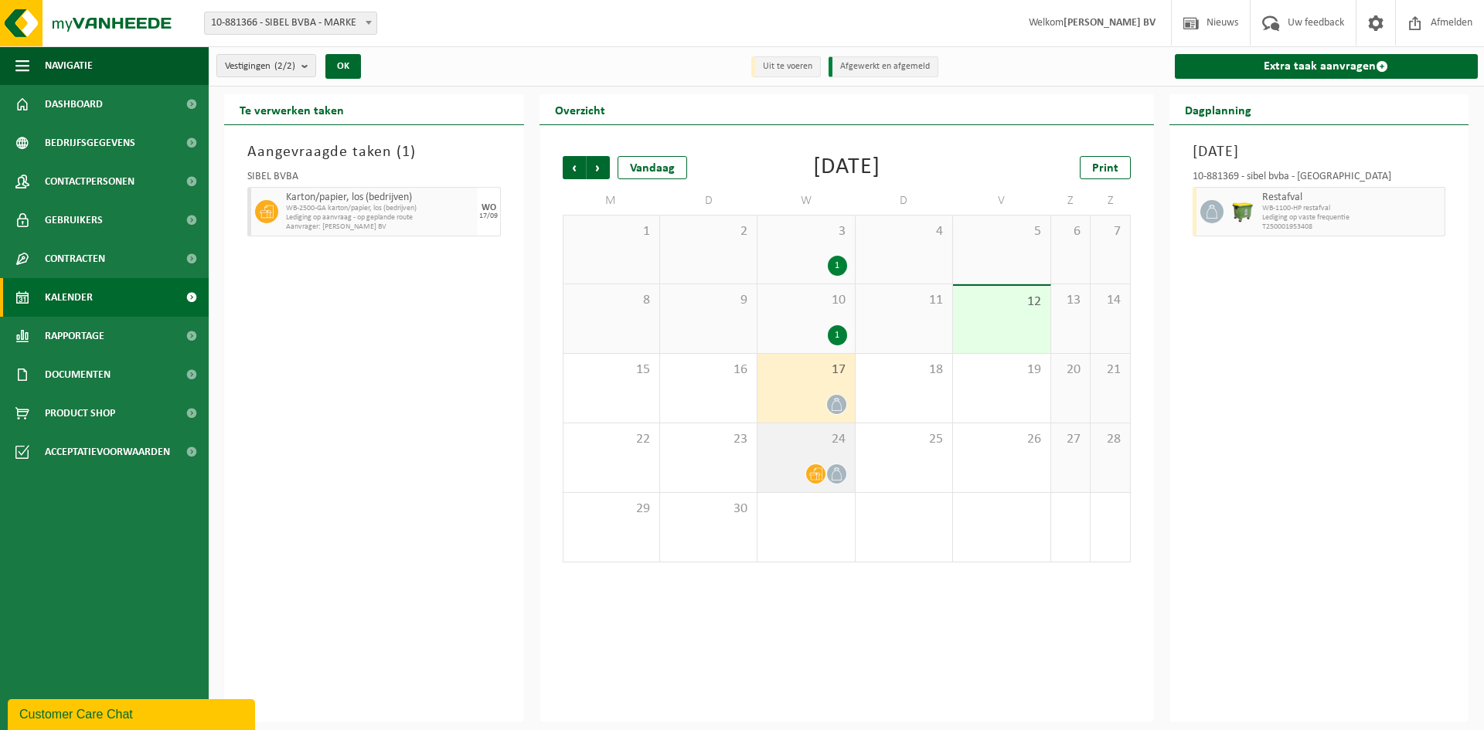
click at [836, 471] on icon at bounding box center [836, 474] width 13 height 13
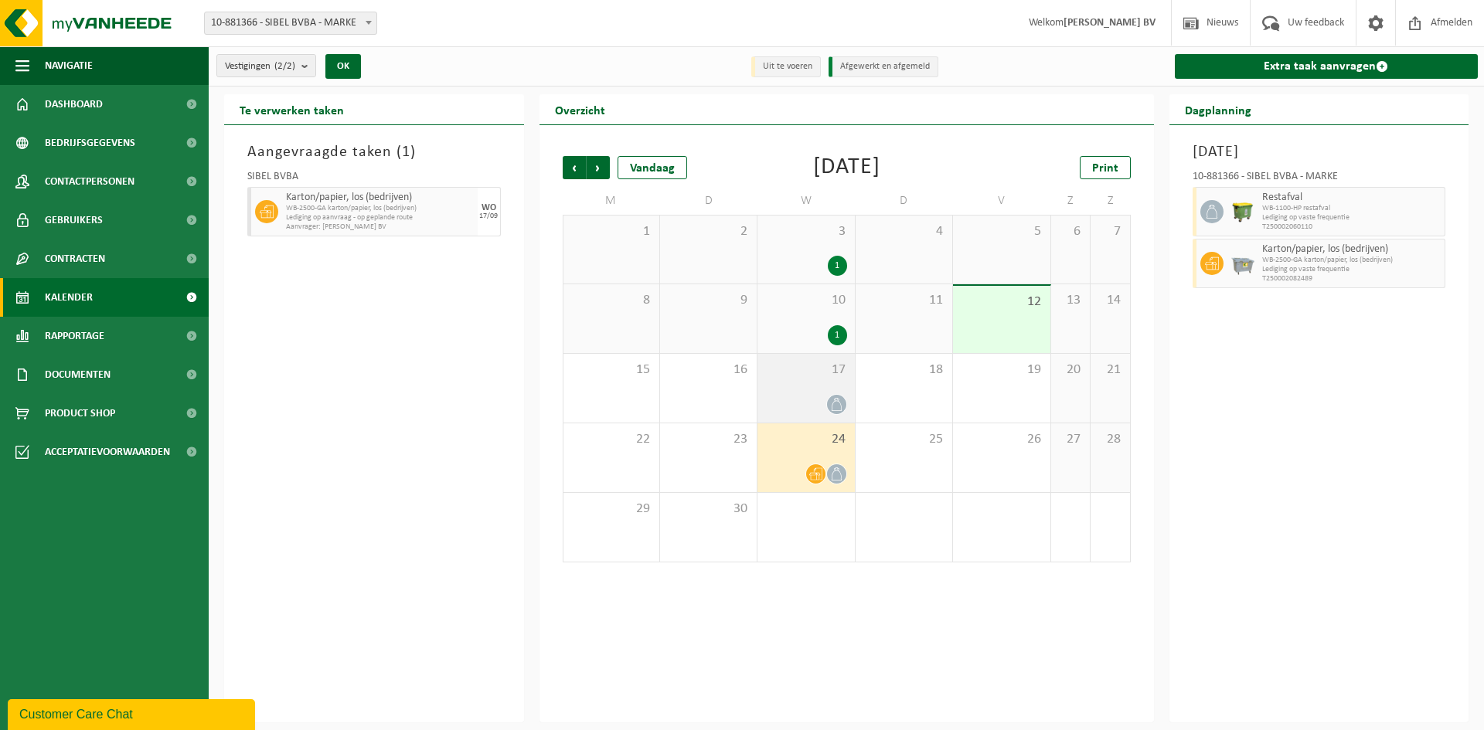
click at [832, 410] on span at bounding box center [836, 404] width 19 height 19
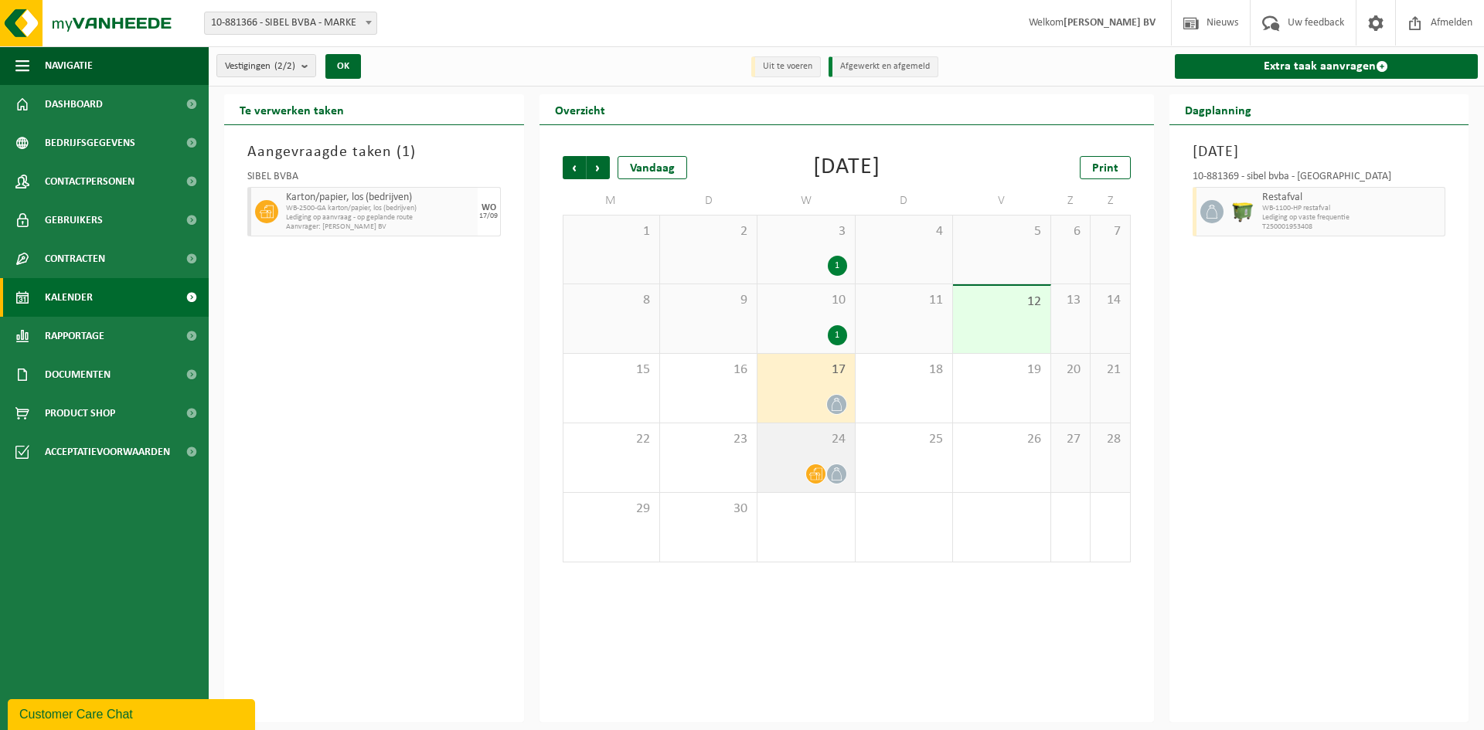
click at [835, 464] on div at bounding box center [836, 474] width 21 height 21
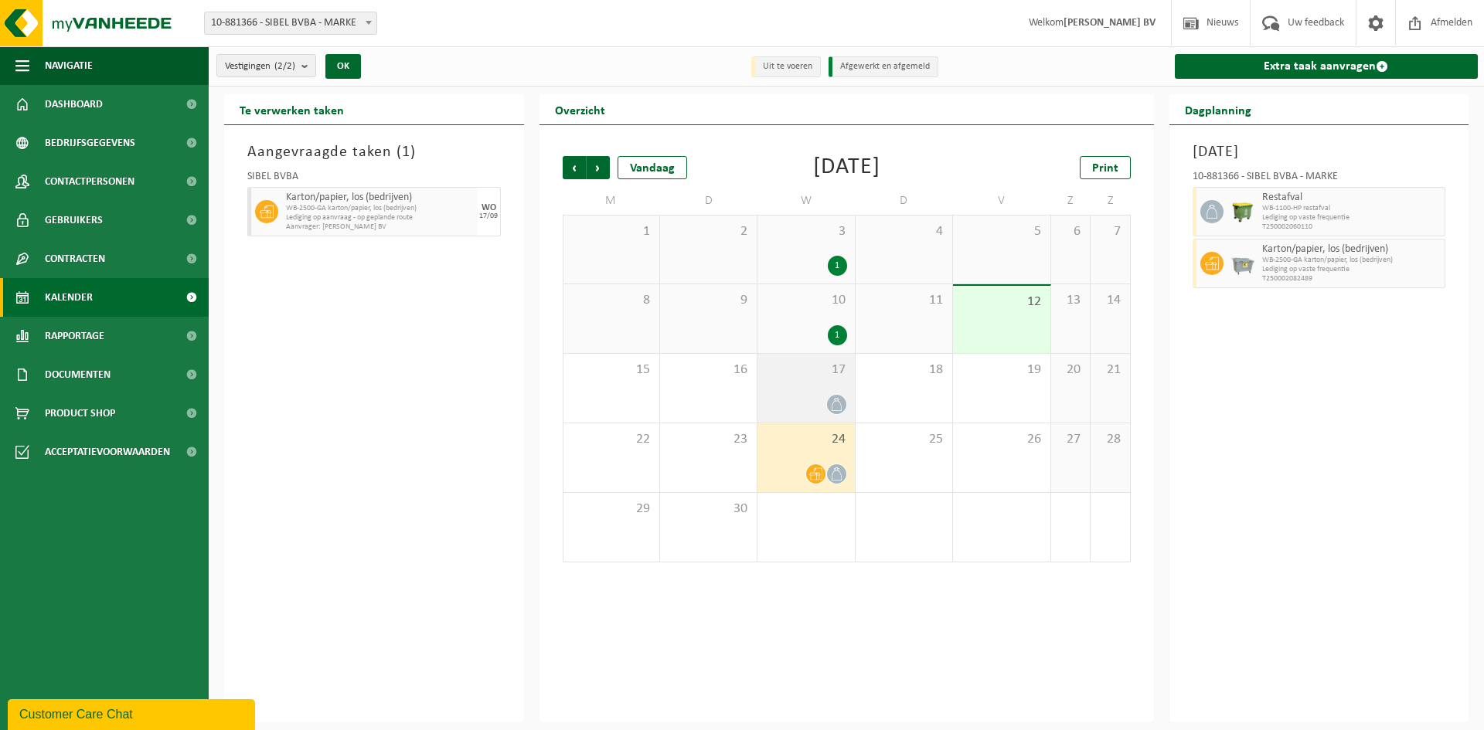
click at [837, 403] on icon at bounding box center [836, 404] width 13 height 13
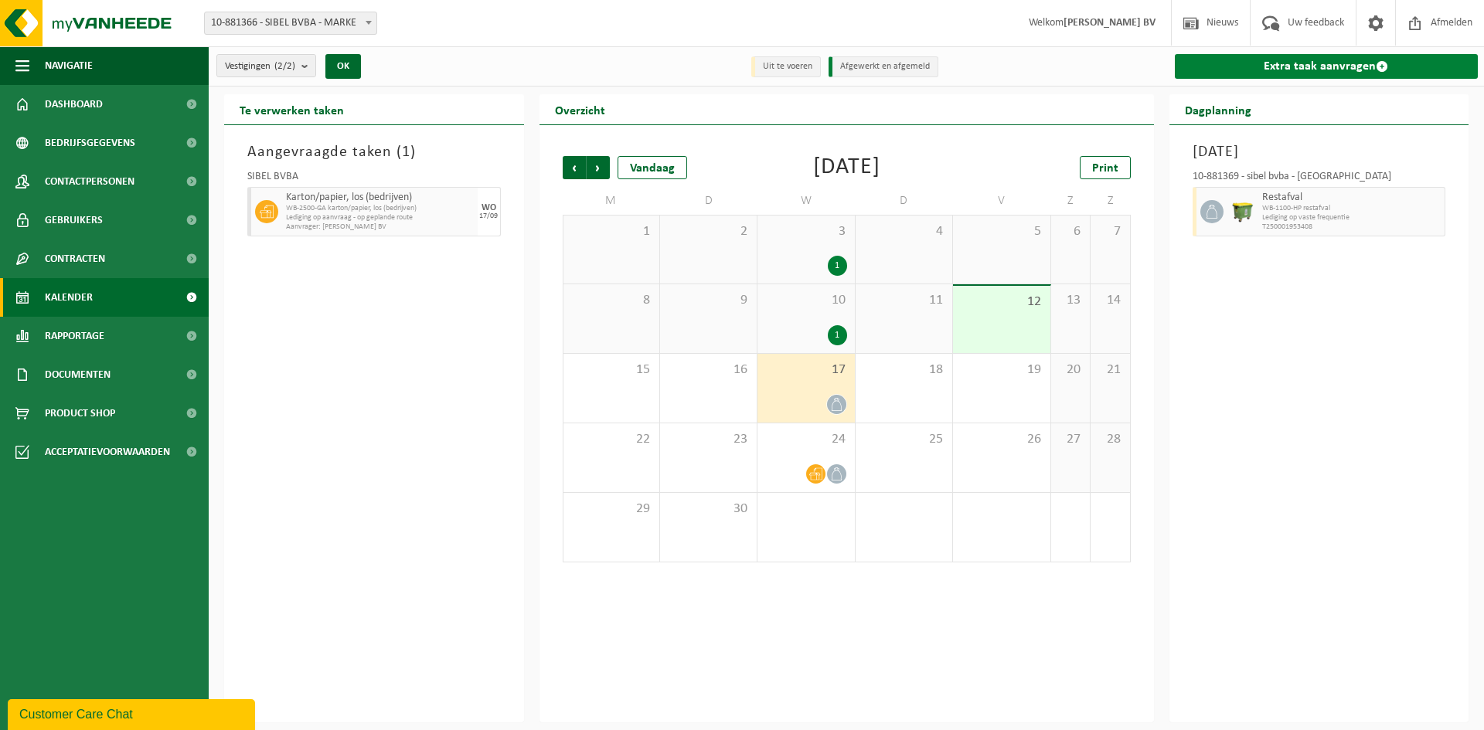
click at [1328, 67] on link "Extra taak aanvragen" at bounding box center [1327, 66] width 304 height 25
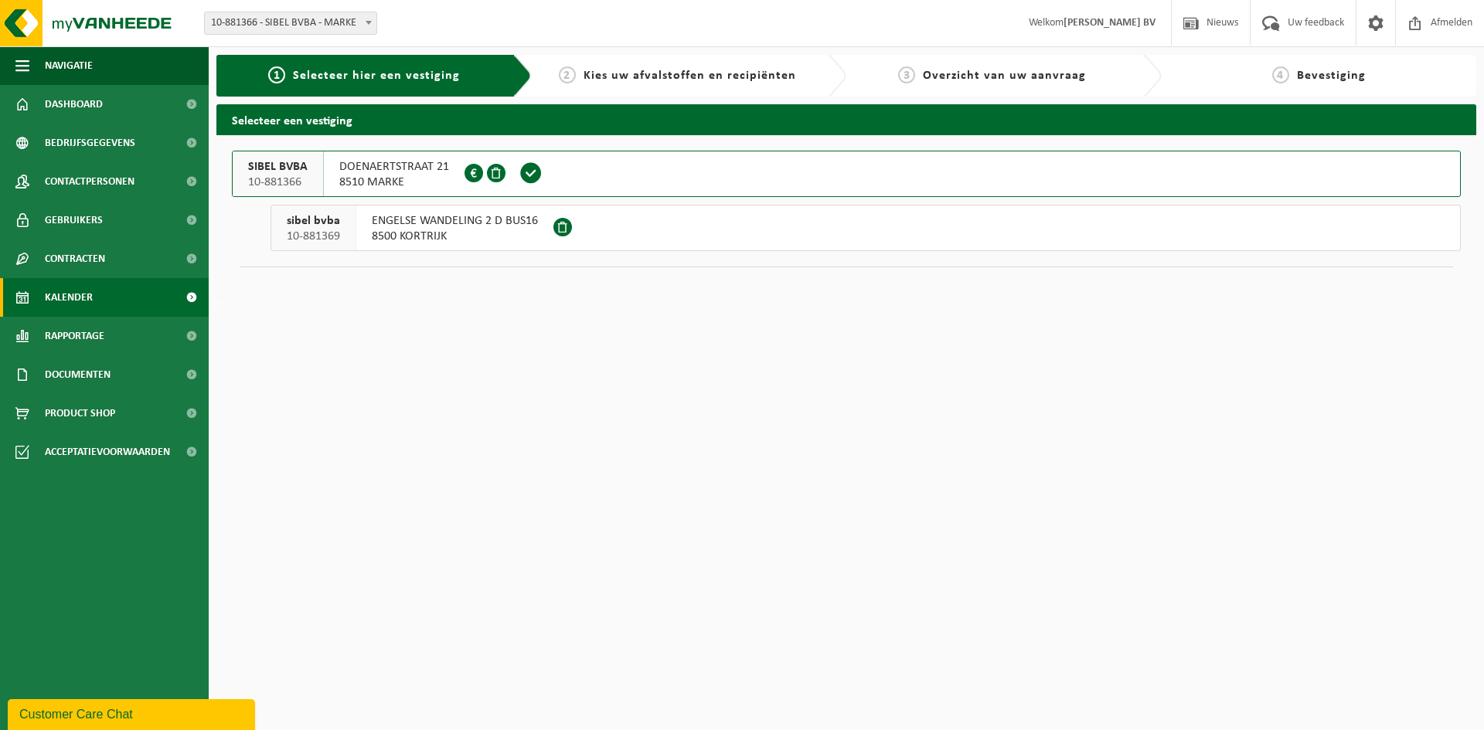
click at [107, 301] on link "Kalender" at bounding box center [104, 297] width 209 height 39
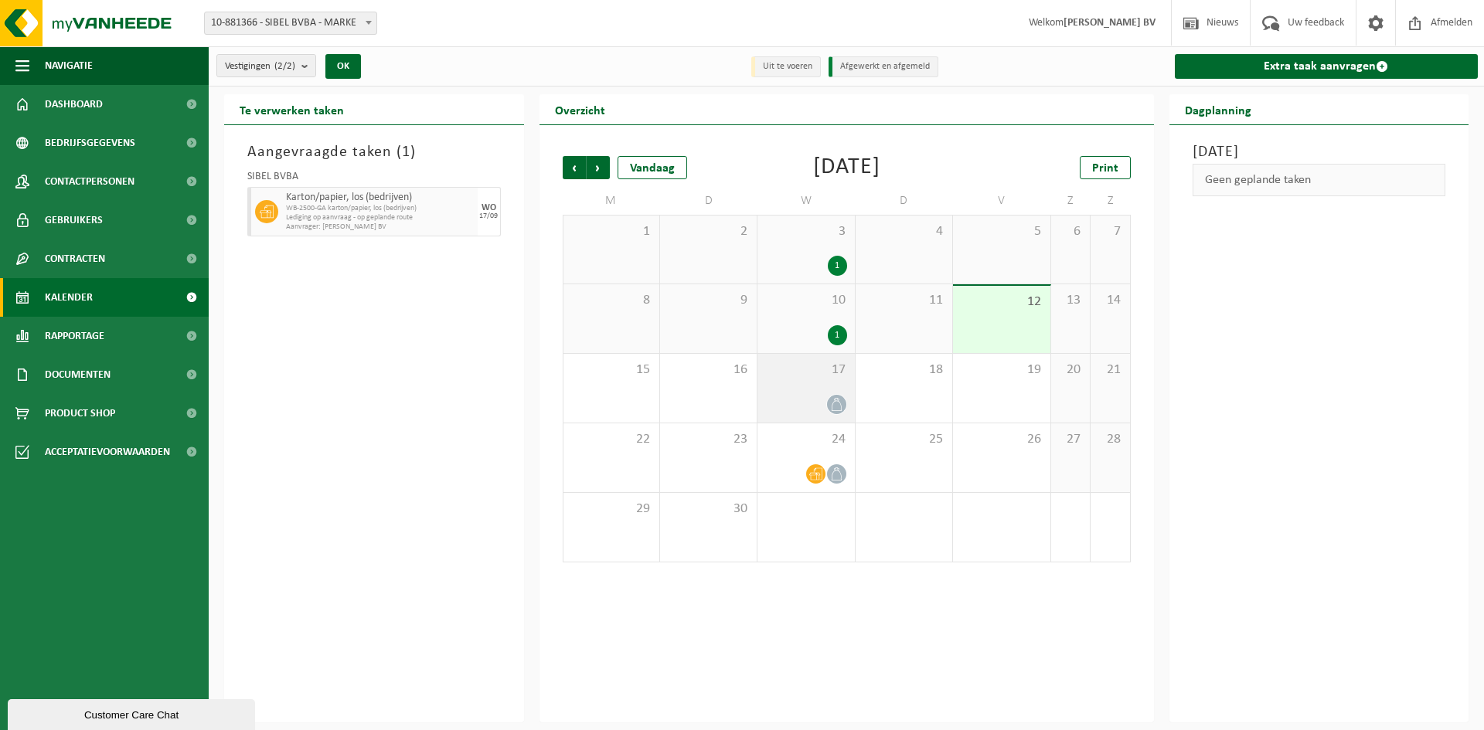
click at [824, 410] on div at bounding box center [805, 404] width 81 height 21
